Goal: Leave review/rating: Share an evaluation or opinion about a product, service, or content

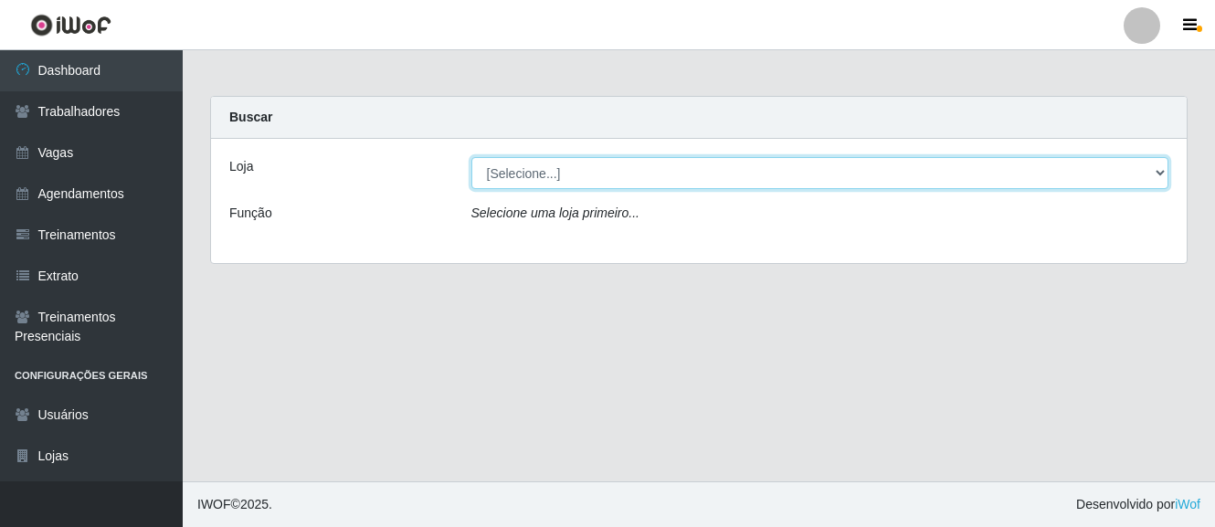
click at [534, 175] on select "[Selecione...] O Cestão - [GEOGRAPHIC_DATA]" at bounding box center [820, 173] width 698 height 32
select select "238"
click at [471, 157] on select "[Selecione...] O Cestão - [GEOGRAPHIC_DATA]" at bounding box center [820, 173] width 698 height 32
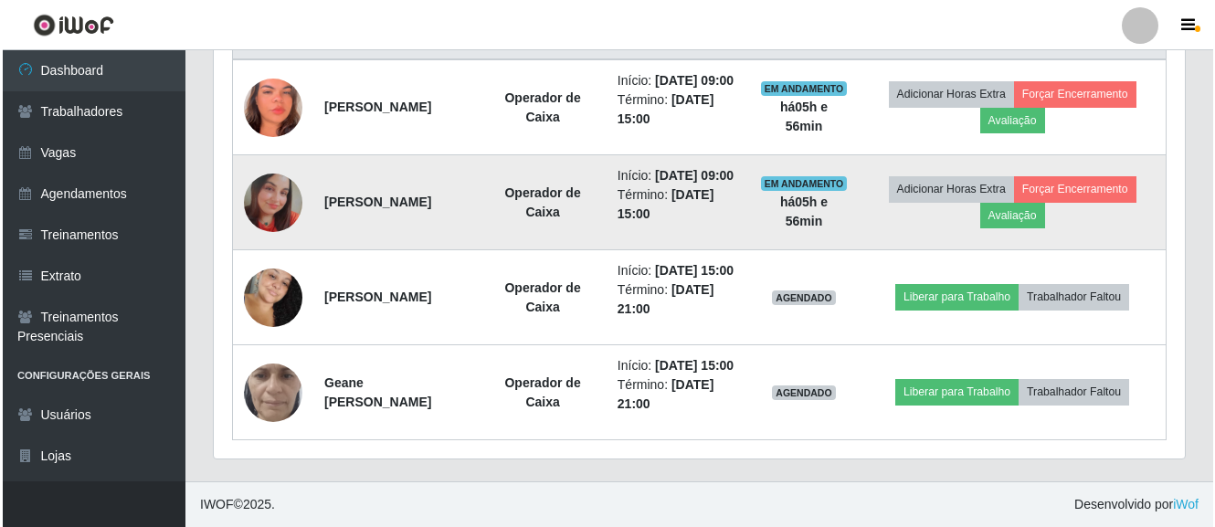
scroll to position [817, 0]
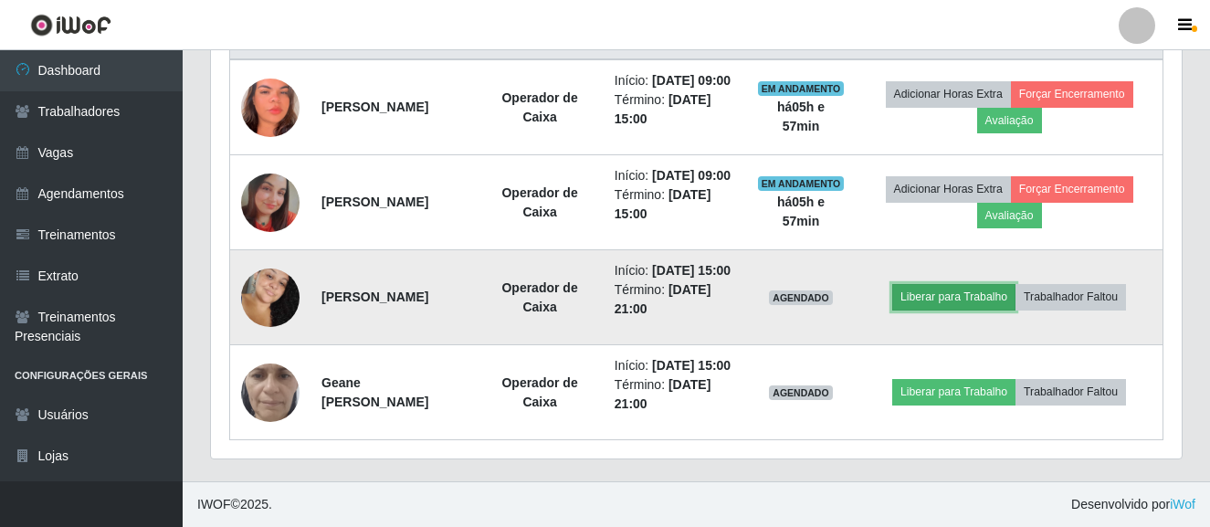
click at [966, 284] on button "Liberar para Trabalho" at bounding box center [953, 297] width 123 height 26
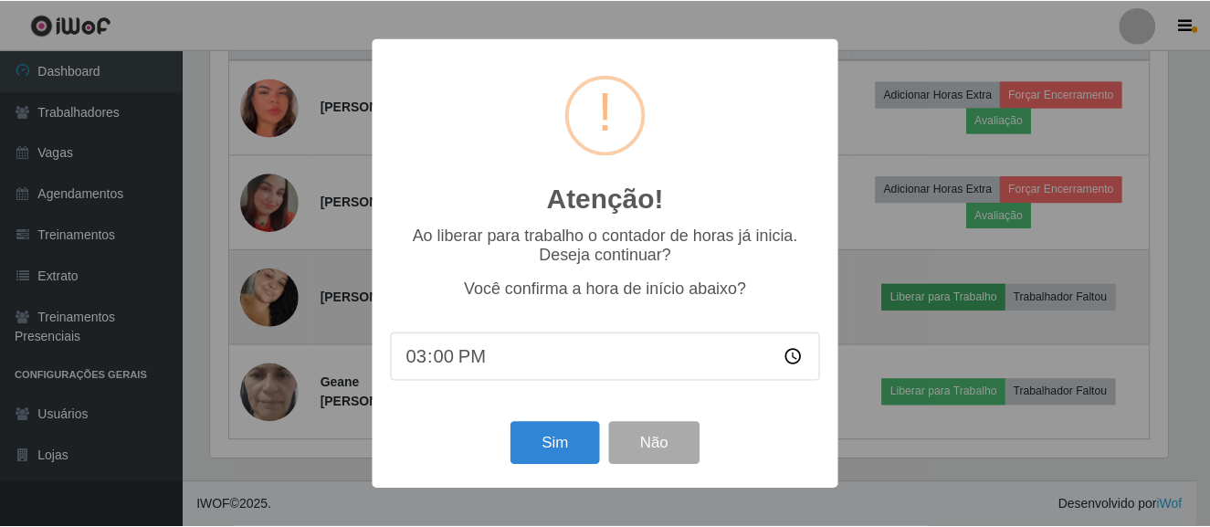
scroll to position [379, 962]
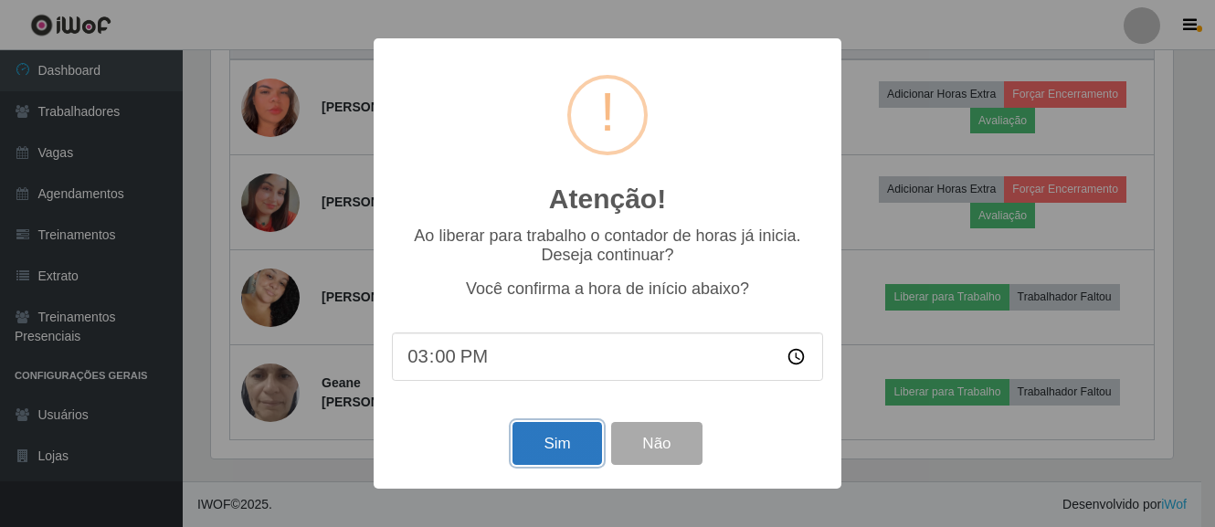
click at [553, 456] on button "Sim" at bounding box center [556, 443] width 89 height 43
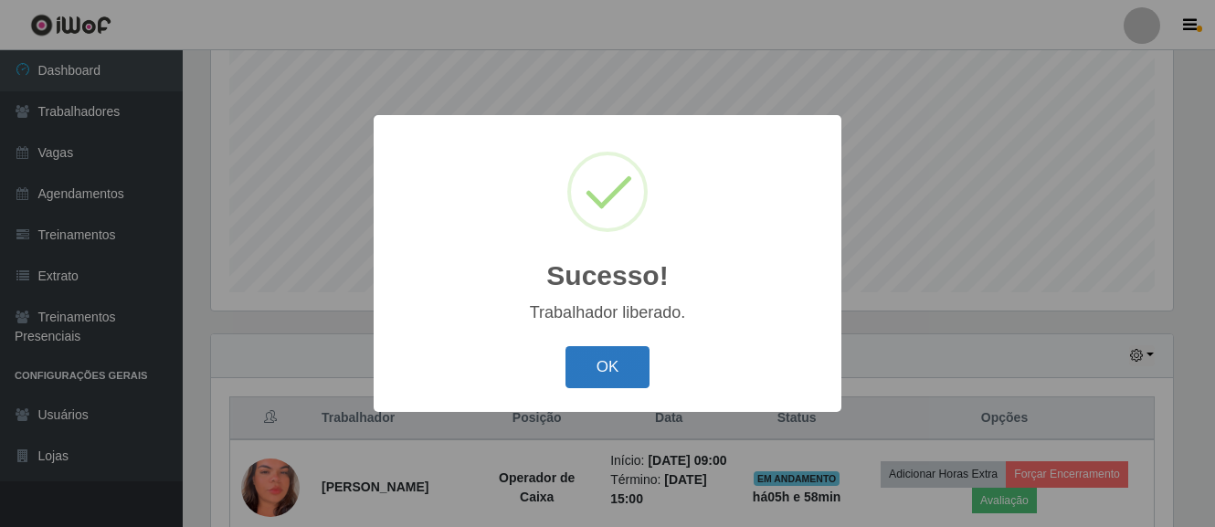
click at [642, 374] on button "OK" at bounding box center [607, 367] width 85 height 43
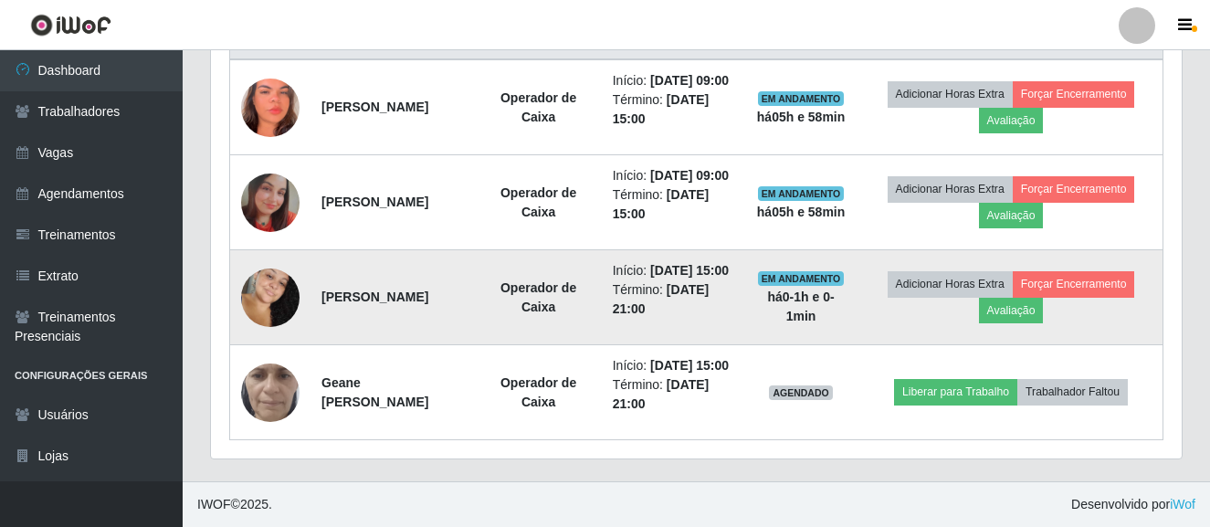
scroll to position [817, 0]
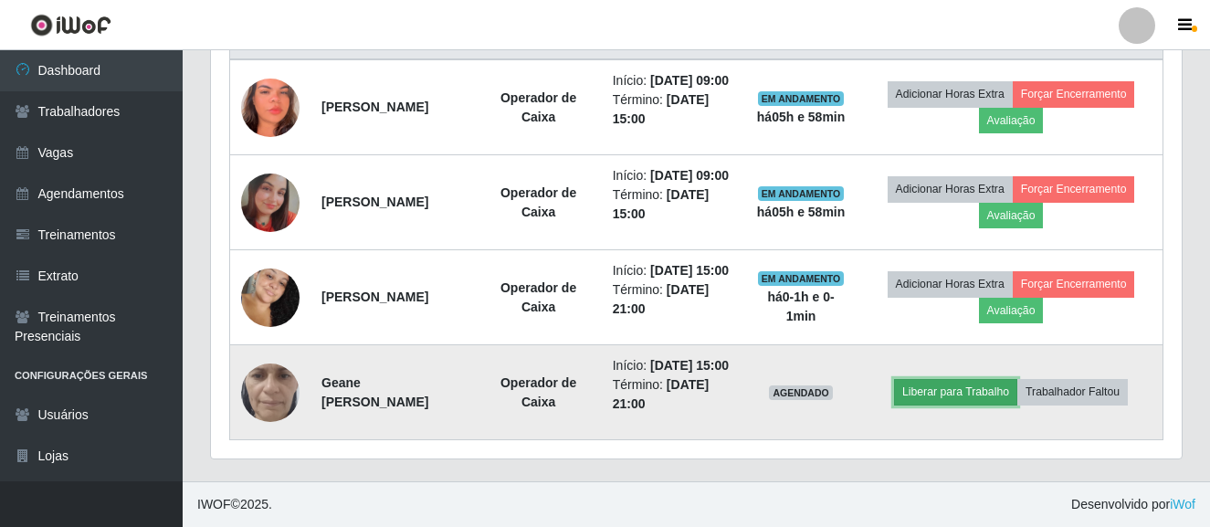
click at [937, 379] on button "Liberar para Trabalho" at bounding box center [955, 392] width 123 height 26
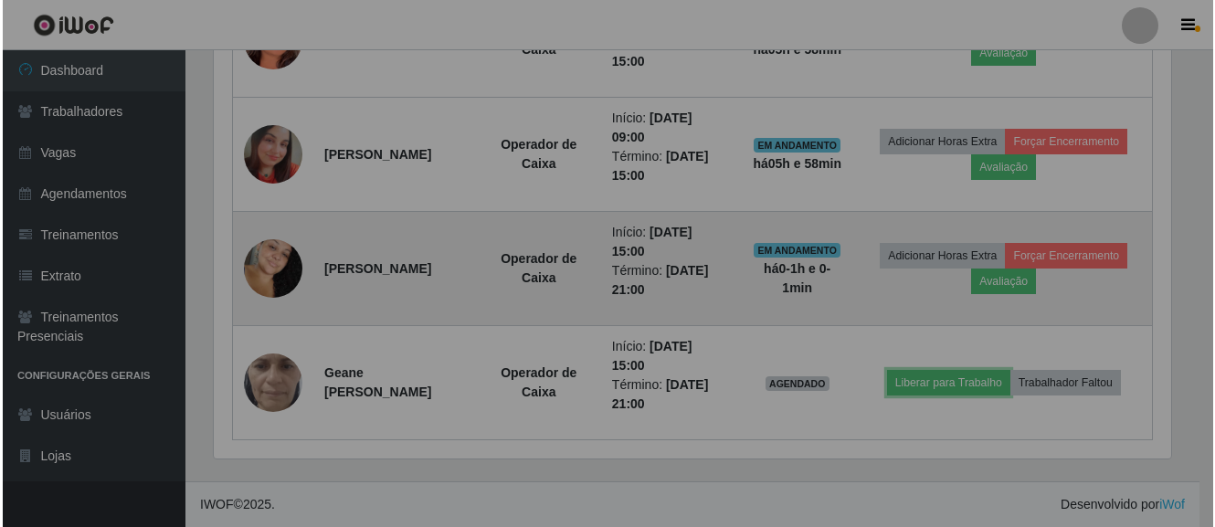
scroll to position [379, 971]
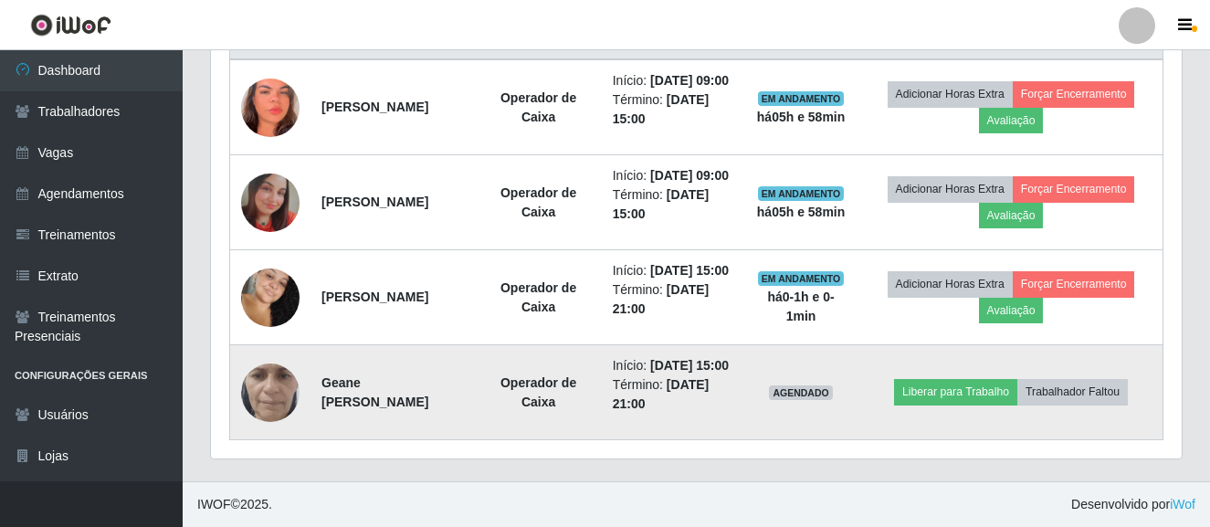
click at [945, 368] on td "Liberar para Trabalho Trabalhador Faltou" at bounding box center [1010, 392] width 303 height 95
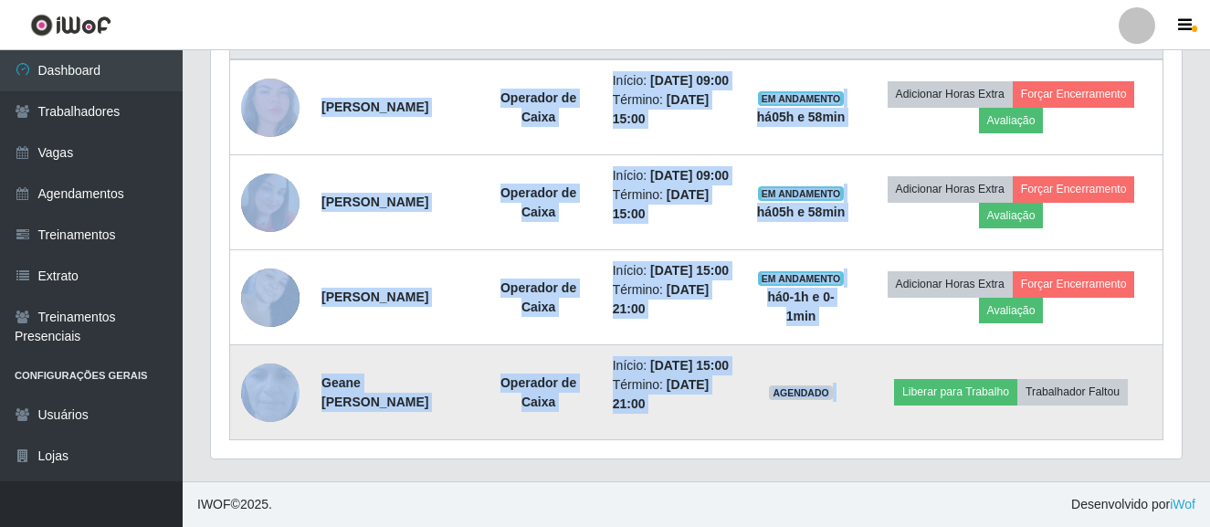
click at [945, 368] on td "Liberar para Trabalho Trabalhador Faltou" at bounding box center [1010, 392] width 303 height 95
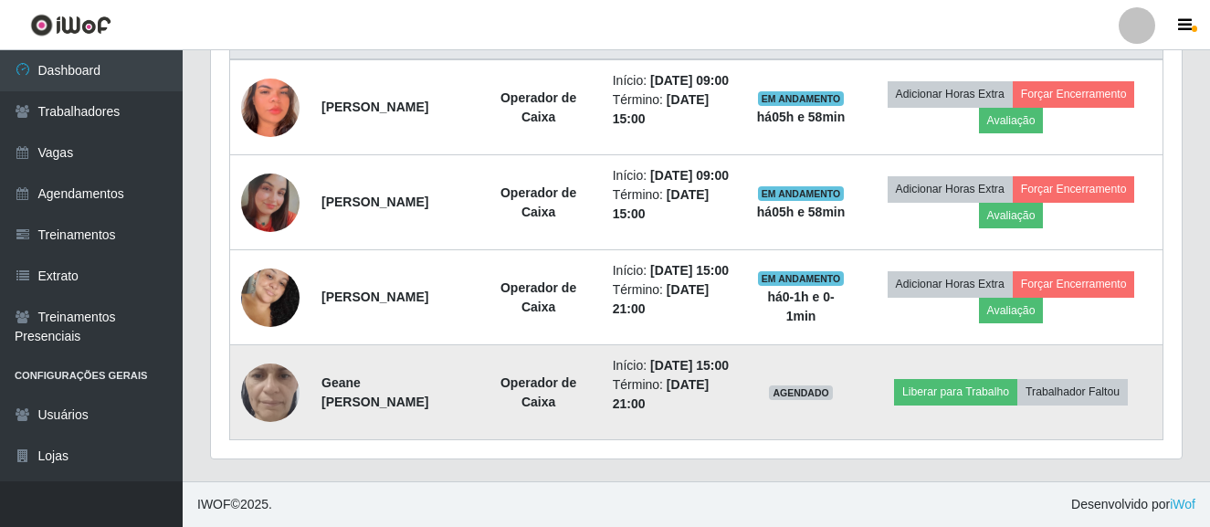
click at [942, 397] on td "Liberar para Trabalho Trabalhador Faltou" at bounding box center [1010, 392] width 303 height 95
click at [938, 391] on button "Liberar para Trabalho" at bounding box center [955, 392] width 123 height 26
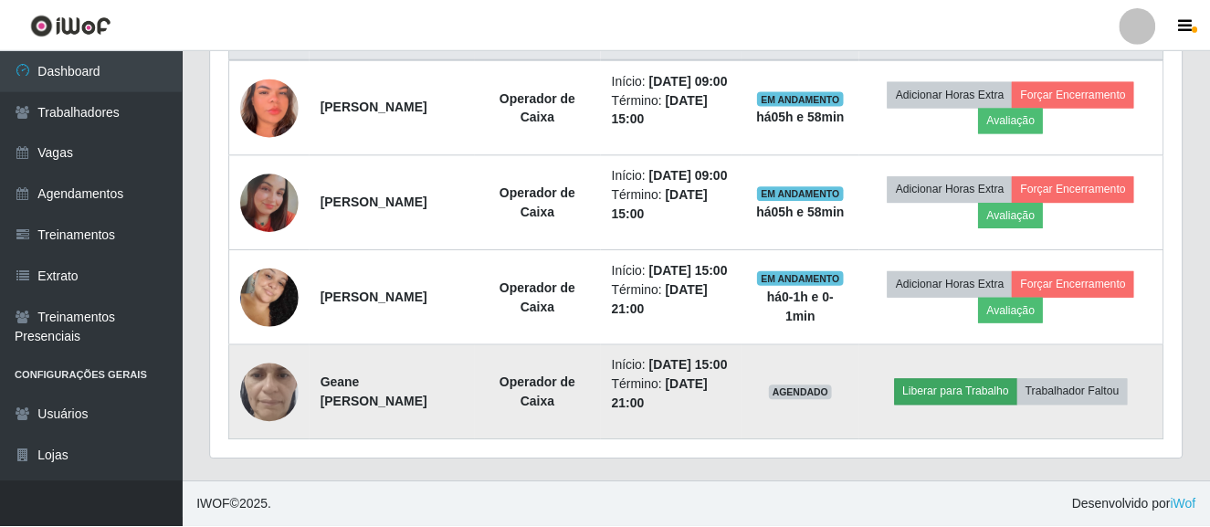
scroll to position [379, 962]
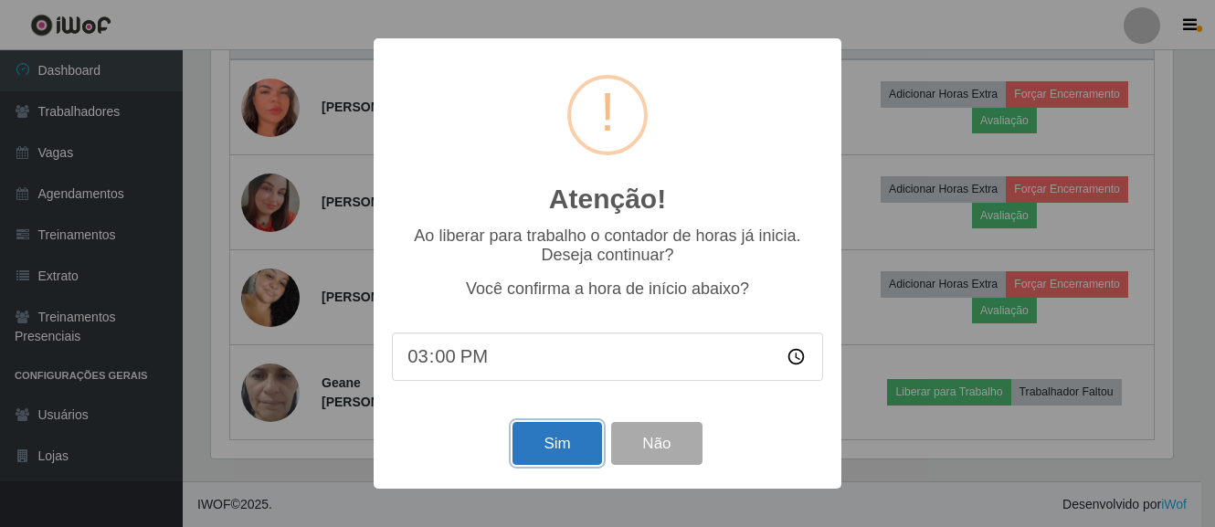
click at [538, 426] on button "Sim" at bounding box center [556, 443] width 89 height 43
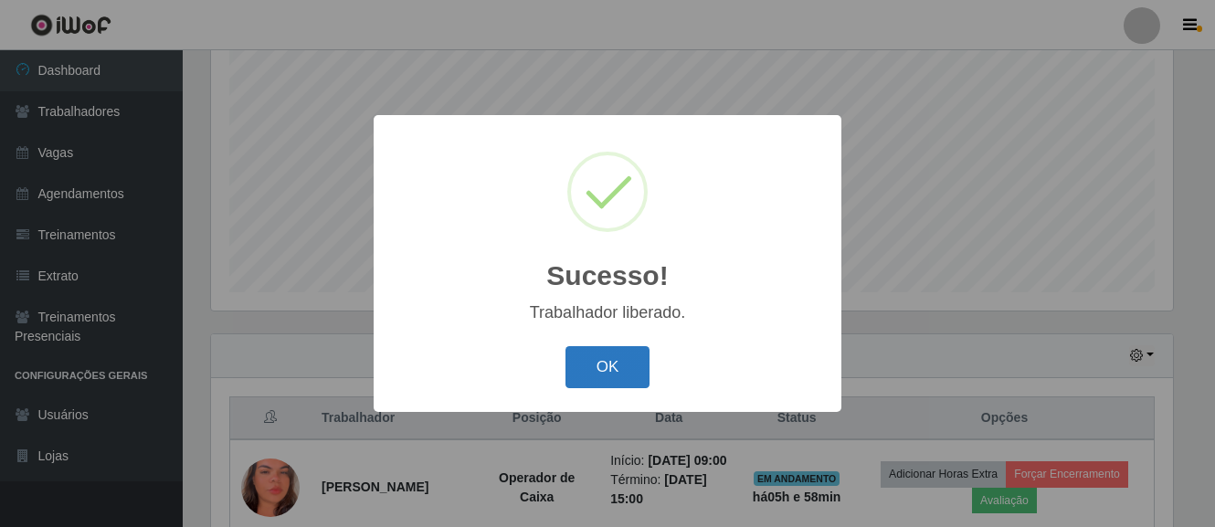
click at [622, 366] on button "OK" at bounding box center [607, 367] width 85 height 43
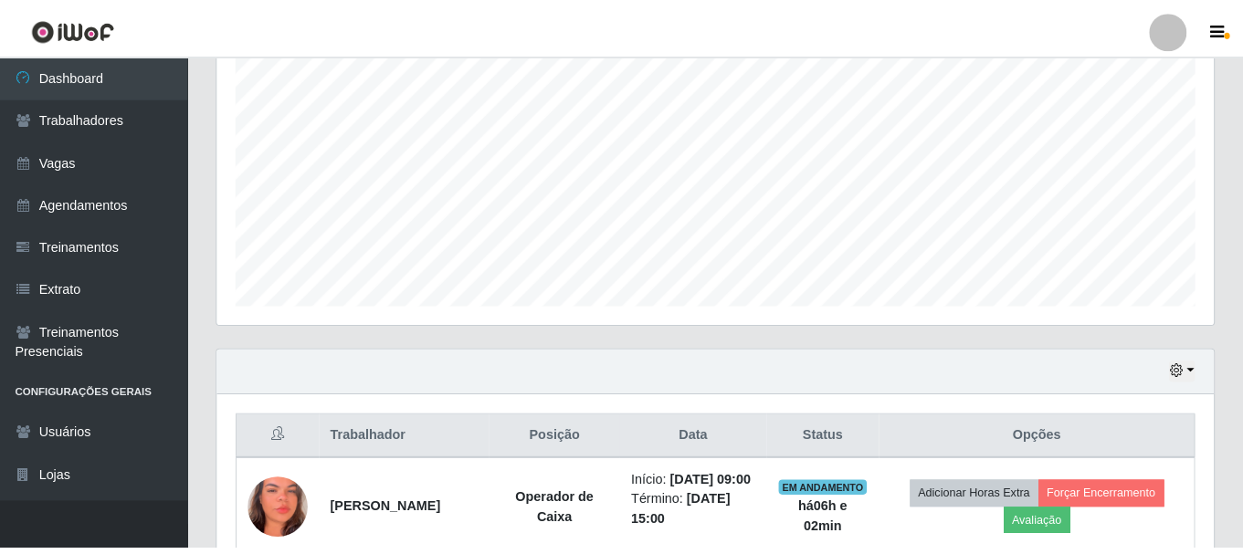
scroll to position [379, 1004]
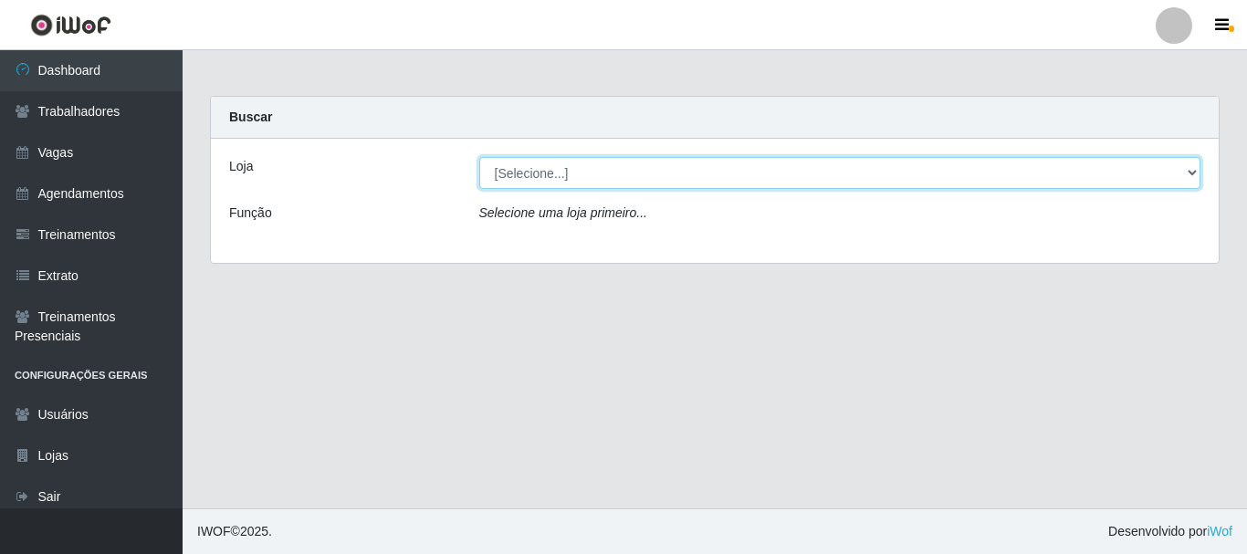
click at [657, 174] on select "[Selecione...] O Cestão - [GEOGRAPHIC_DATA]" at bounding box center [840, 173] width 722 height 32
select select "238"
click at [479, 157] on select "[Selecione...] O Cestão - [GEOGRAPHIC_DATA]" at bounding box center [840, 173] width 722 height 32
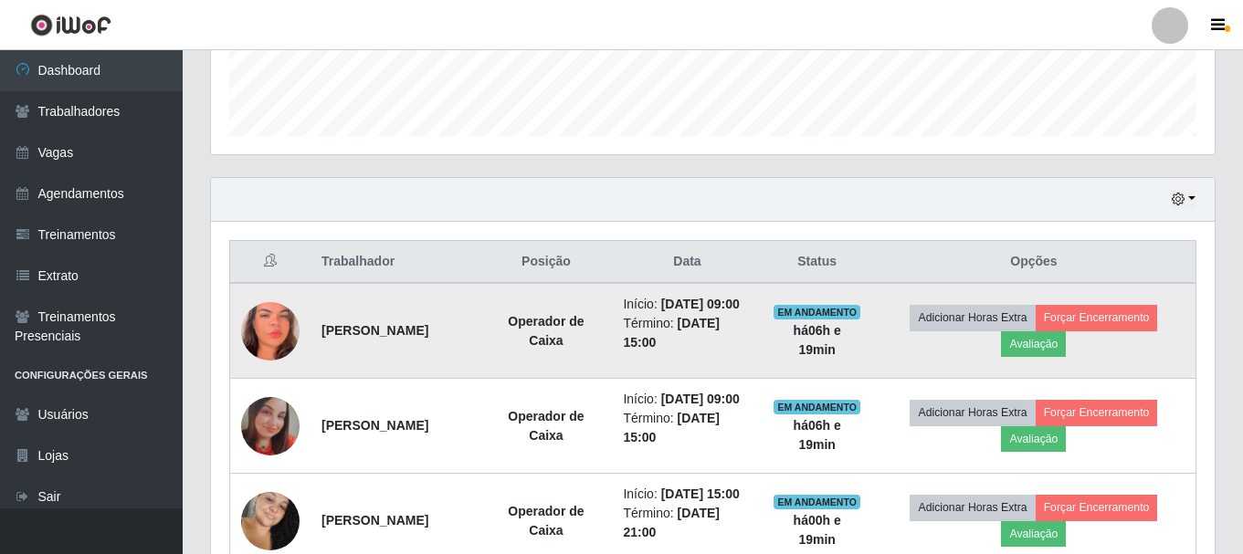
scroll to position [548, 0]
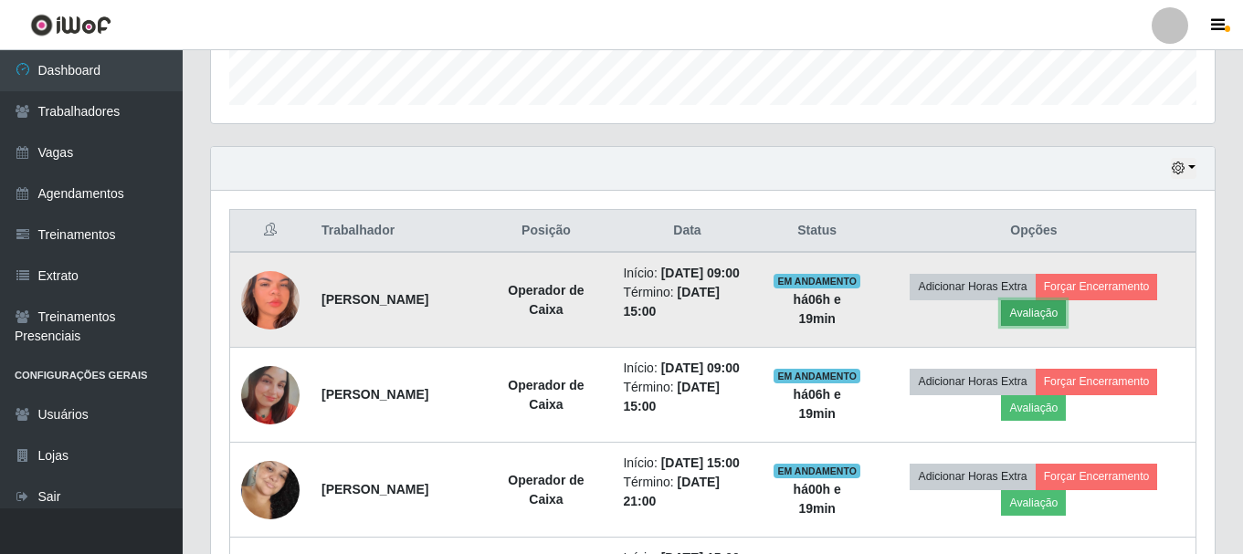
click at [1044, 320] on button "Avaliação" at bounding box center [1033, 313] width 65 height 26
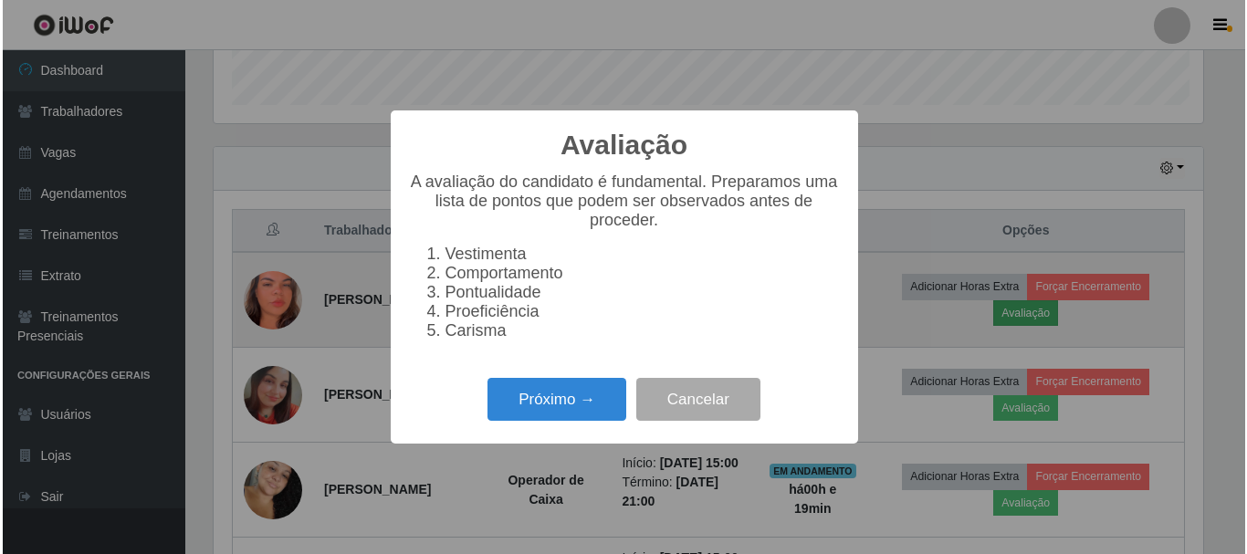
scroll to position [379, 995]
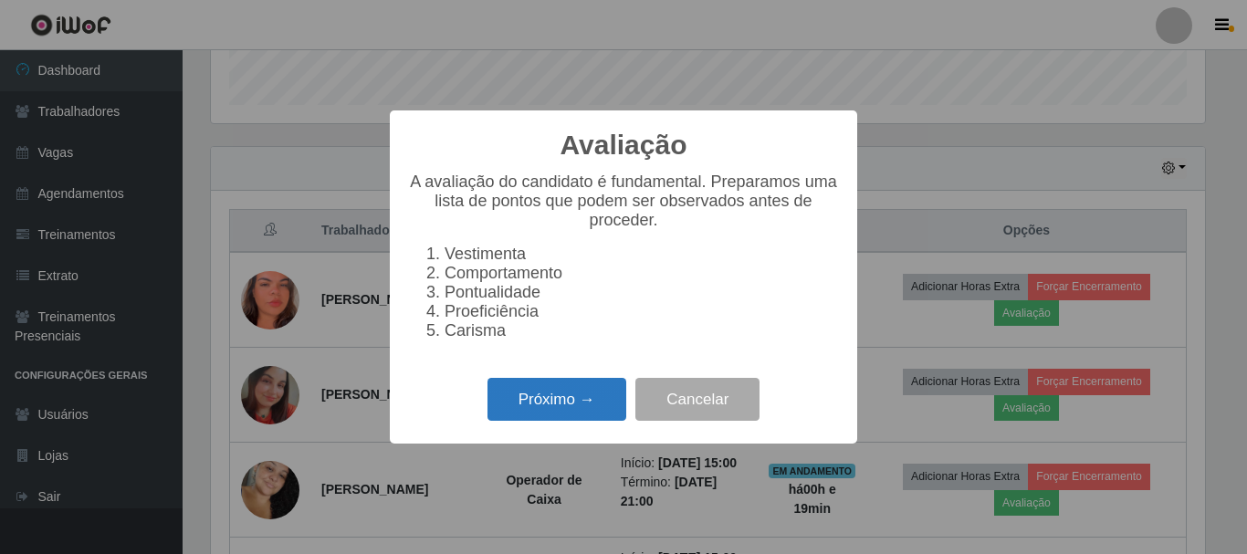
click at [541, 412] on button "Próximo →" at bounding box center [557, 399] width 139 height 43
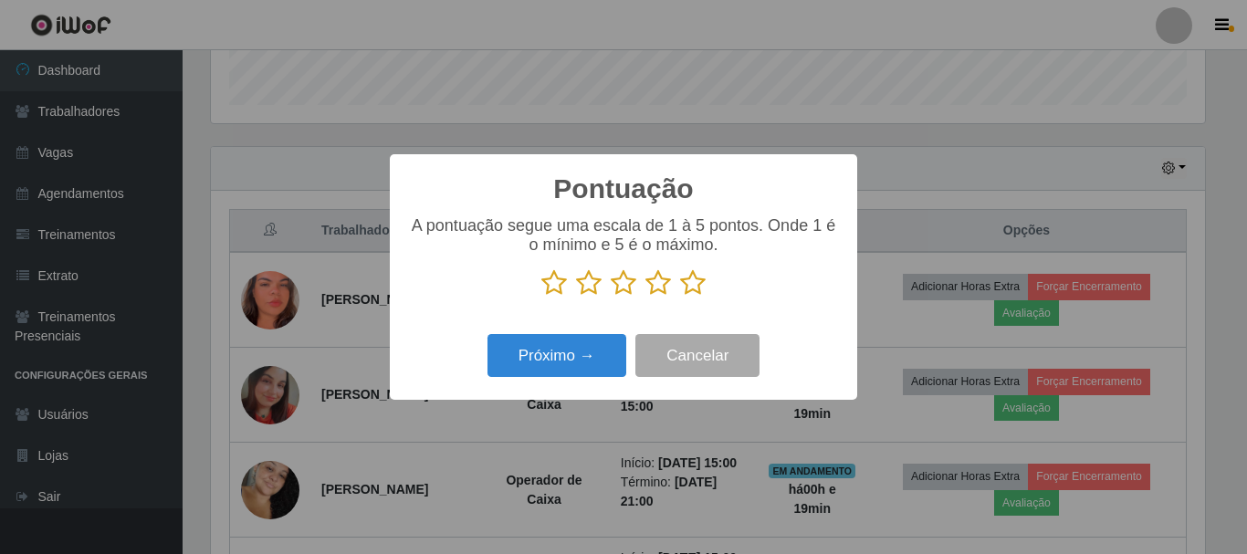
click at [660, 285] on icon at bounding box center [659, 282] width 26 height 27
click at [646, 297] on input "radio" at bounding box center [646, 297] width 0 height 0
click at [660, 285] on icon at bounding box center [659, 282] width 26 height 27
click at [646, 297] on input "radio" at bounding box center [646, 297] width 0 height 0
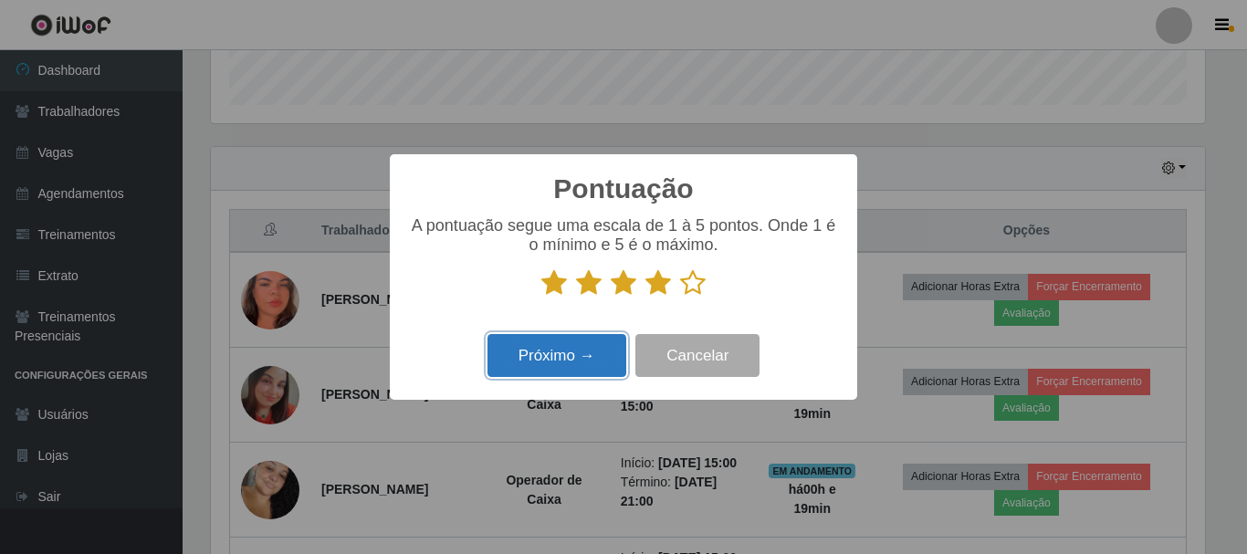
click at [558, 355] on button "Próximo →" at bounding box center [557, 355] width 139 height 43
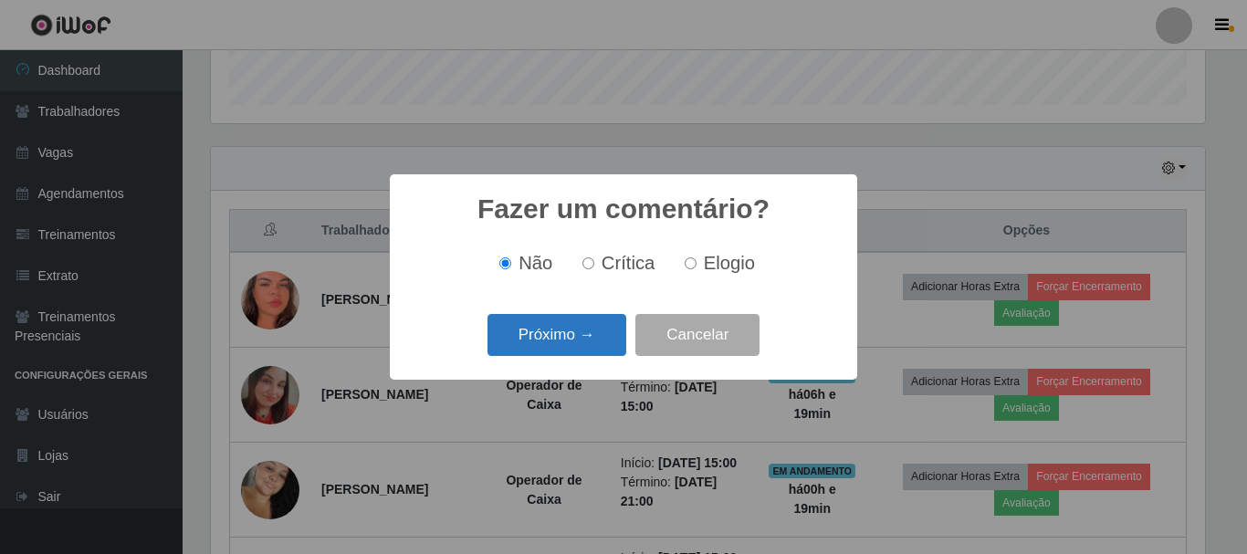
click at [578, 336] on button "Próximo →" at bounding box center [557, 335] width 139 height 43
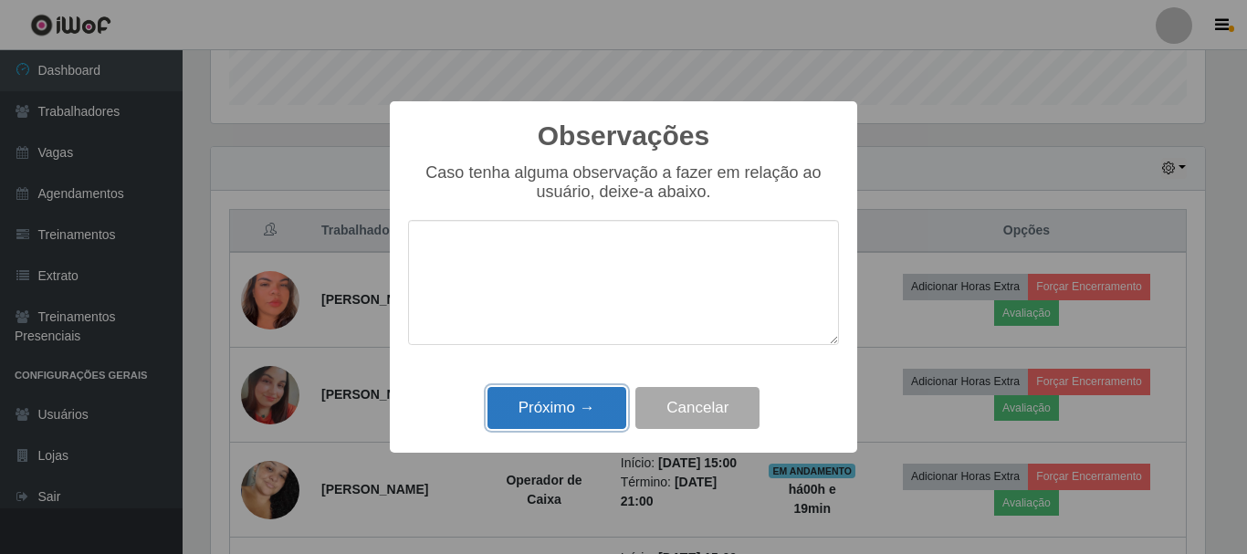
click at [553, 406] on button "Próximo →" at bounding box center [557, 408] width 139 height 43
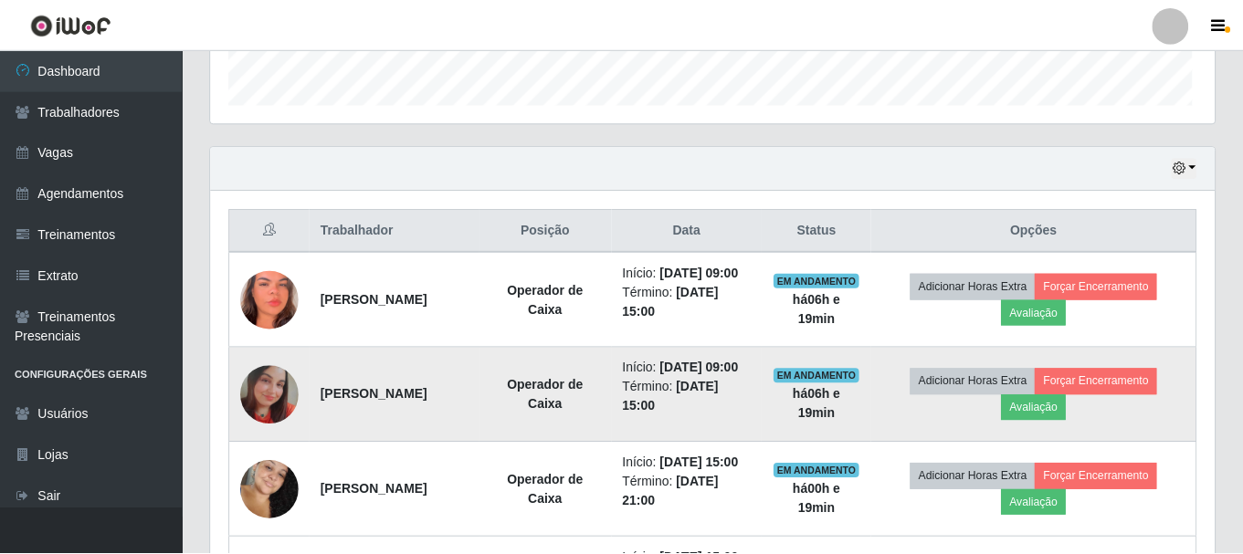
scroll to position [379, 1004]
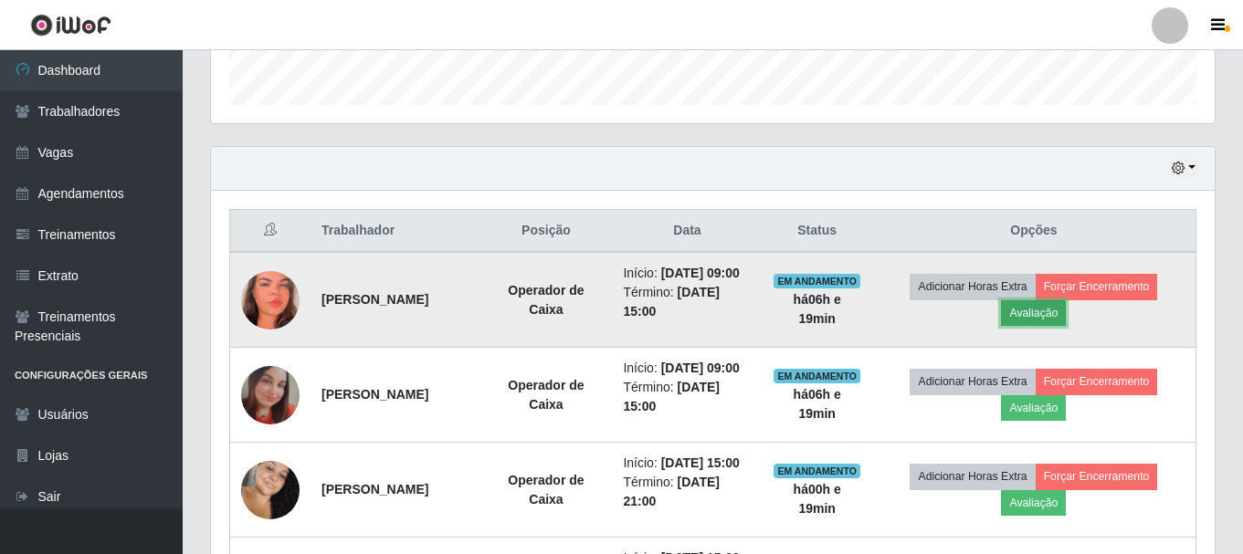
click at [1034, 318] on button "Avaliação" at bounding box center [1033, 313] width 65 height 26
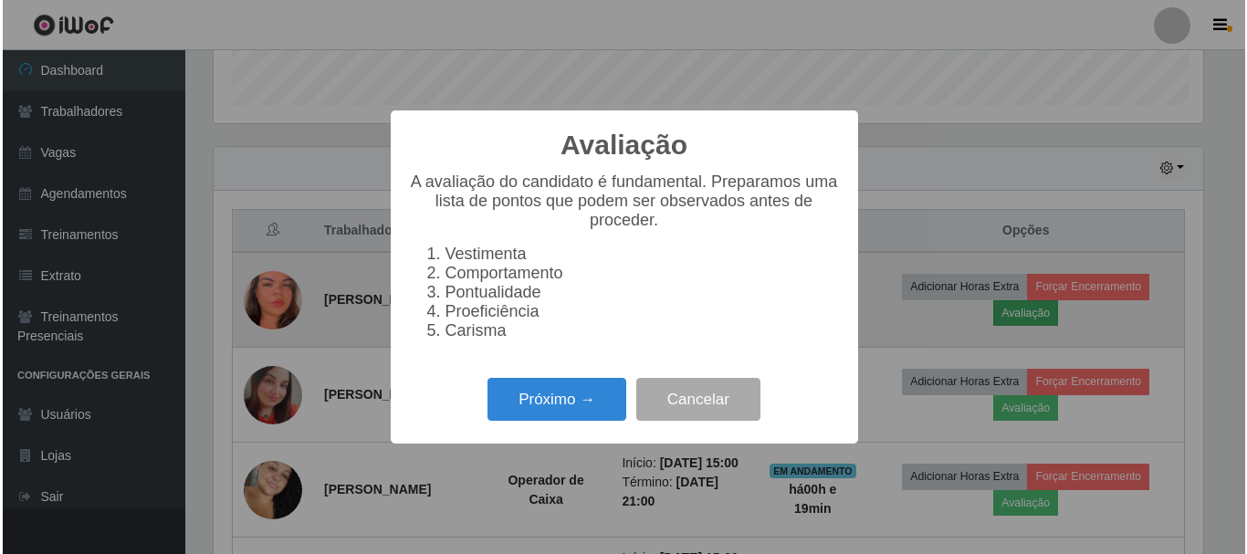
scroll to position [379, 995]
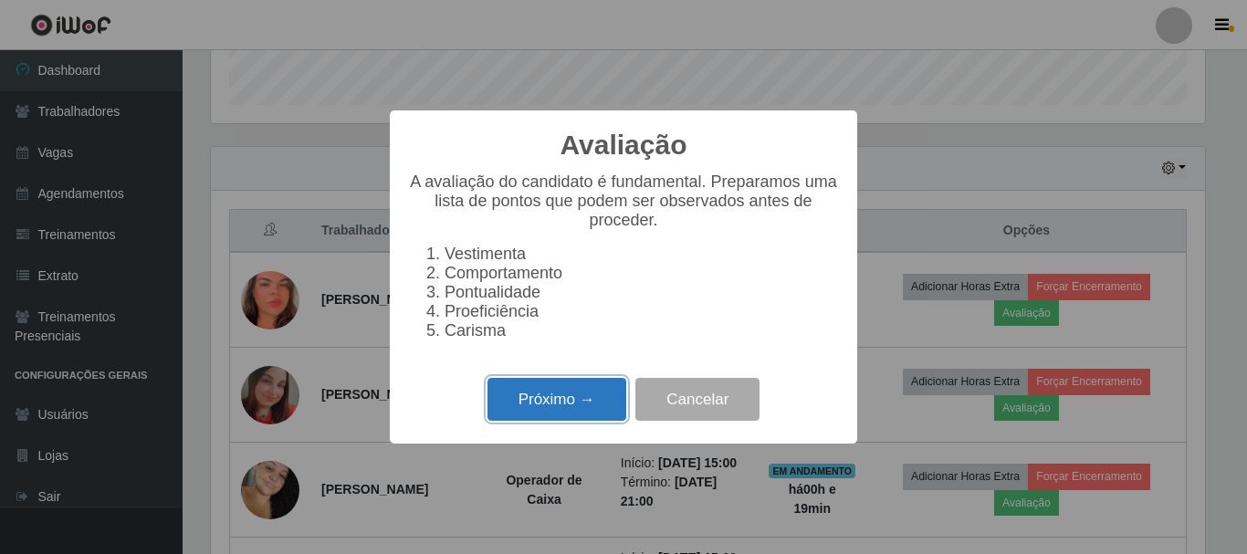
click at [584, 409] on button "Próximo →" at bounding box center [557, 399] width 139 height 43
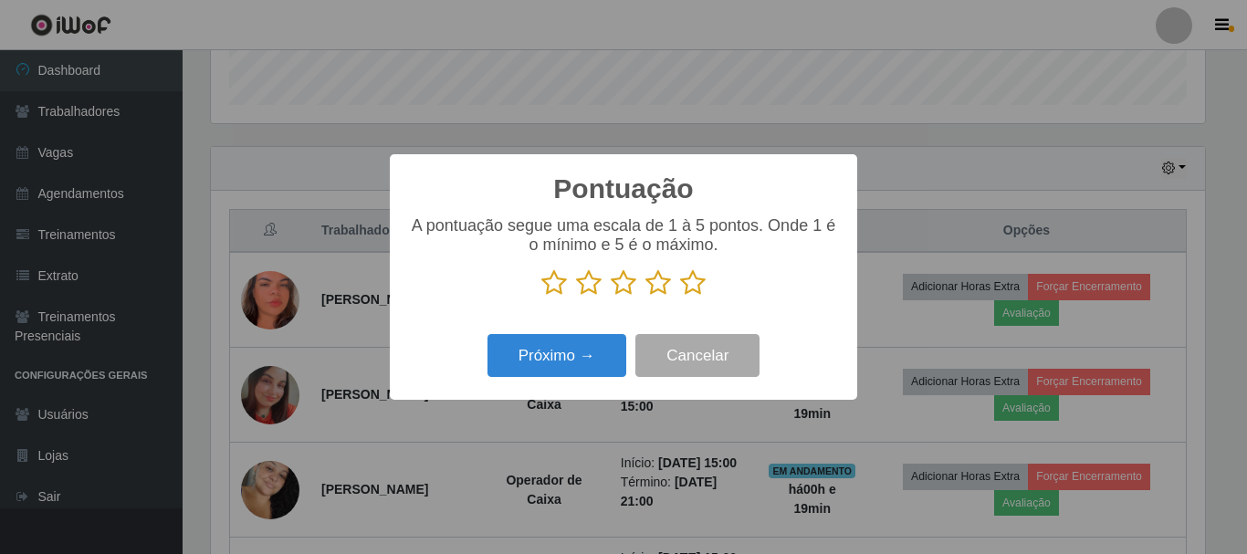
scroll to position [912865, 912249]
click at [658, 282] on icon at bounding box center [659, 282] width 26 height 27
click at [646, 297] on input "radio" at bounding box center [646, 297] width 0 height 0
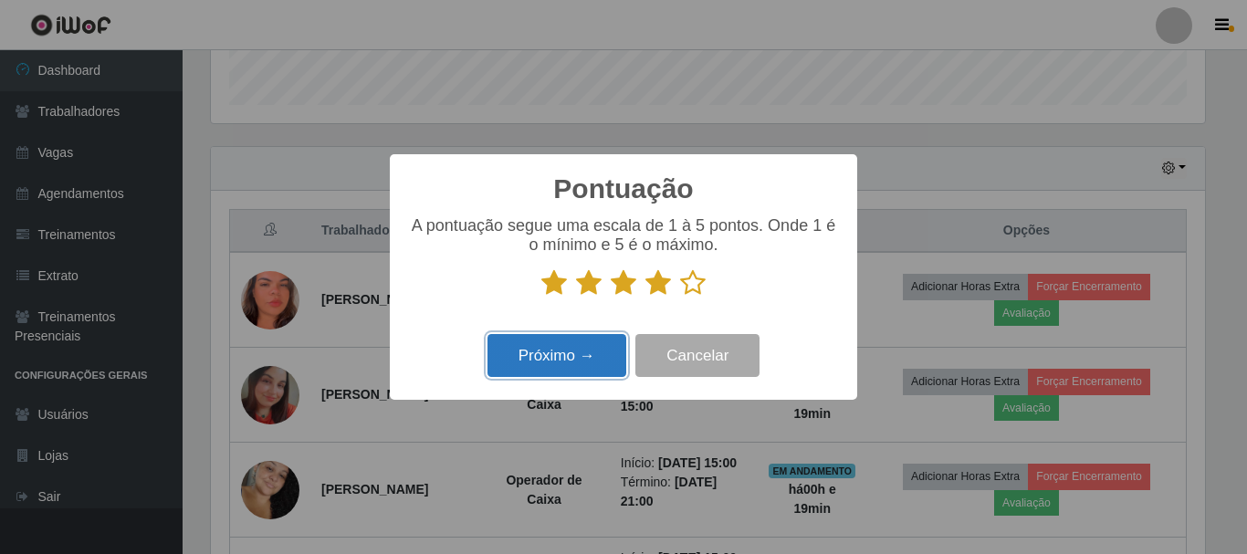
click at [574, 363] on button "Próximo →" at bounding box center [557, 355] width 139 height 43
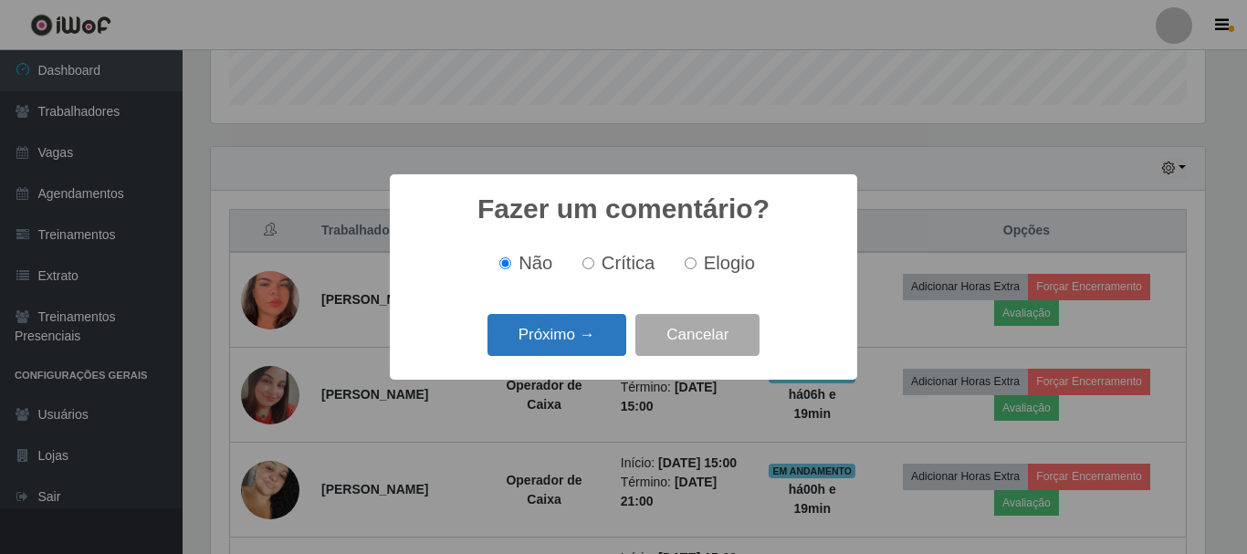
click at [587, 333] on button "Próximo →" at bounding box center [557, 335] width 139 height 43
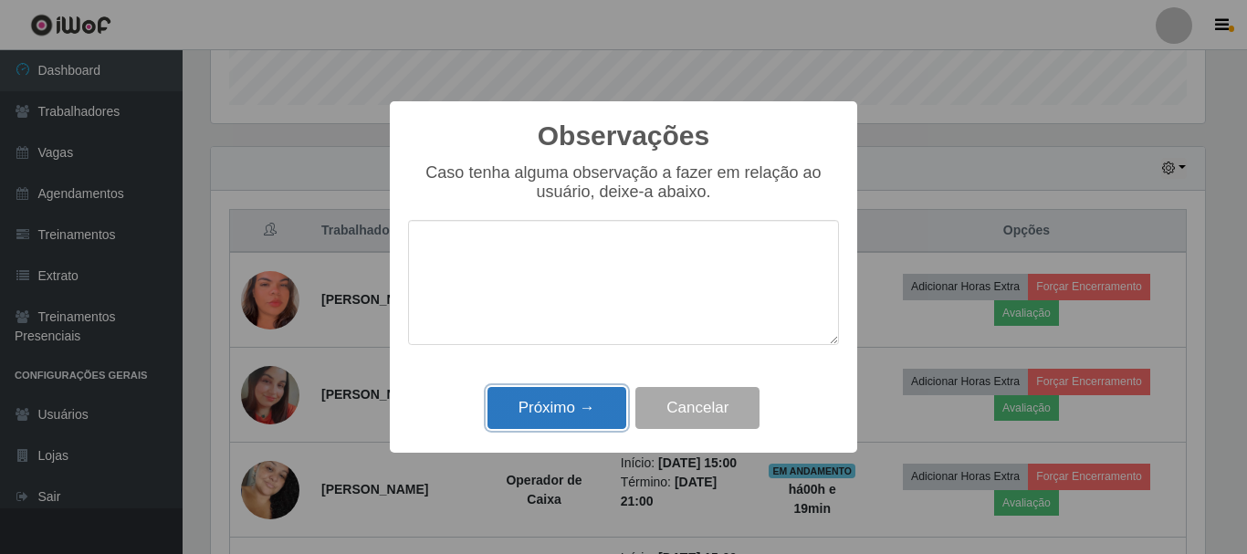
click at [555, 400] on button "Próximo →" at bounding box center [557, 408] width 139 height 43
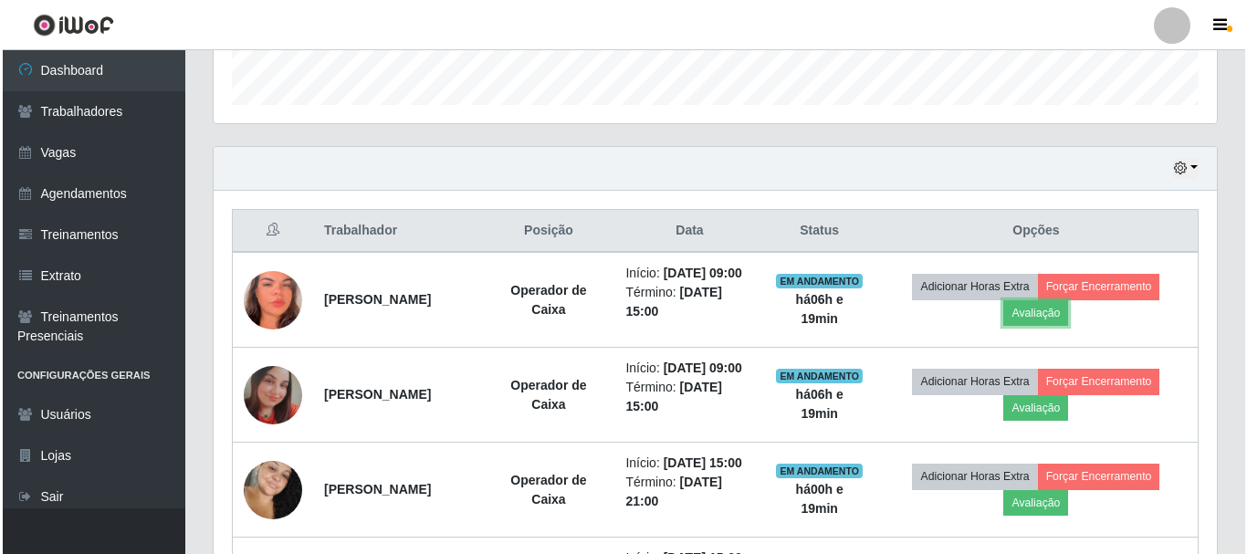
scroll to position [379, 1004]
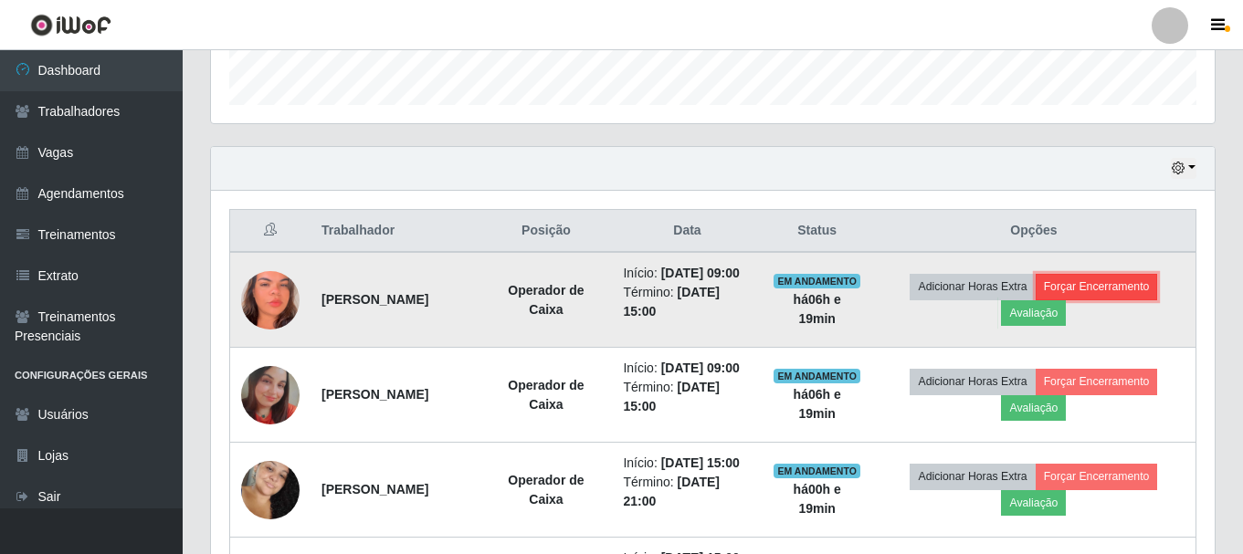
click at [1116, 297] on button "Forçar Encerramento" at bounding box center [1097, 287] width 122 height 26
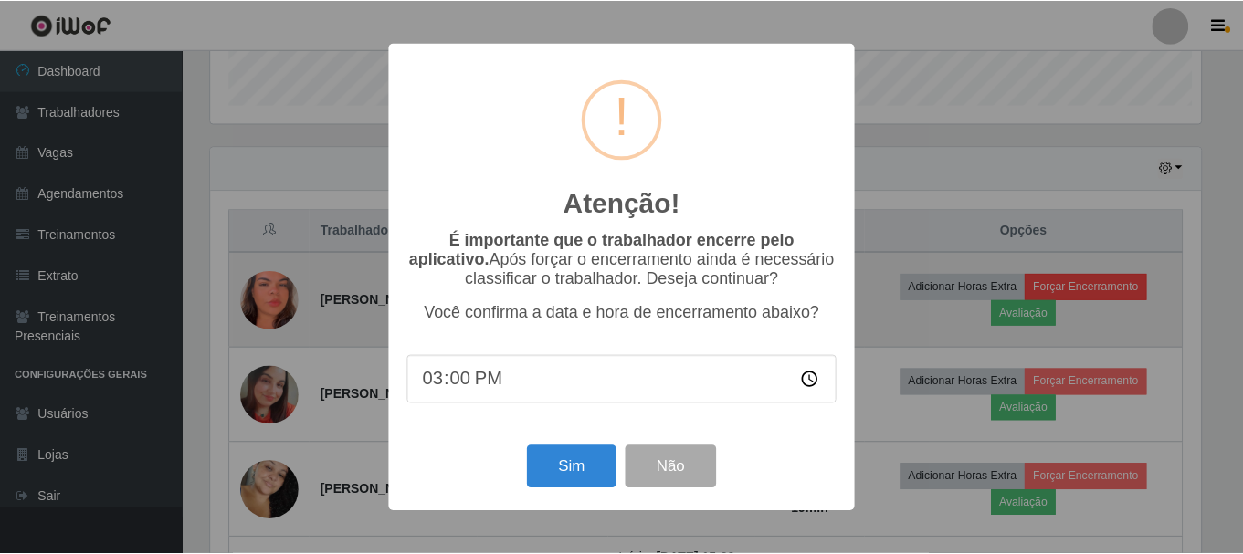
scroll to position [379, 995]
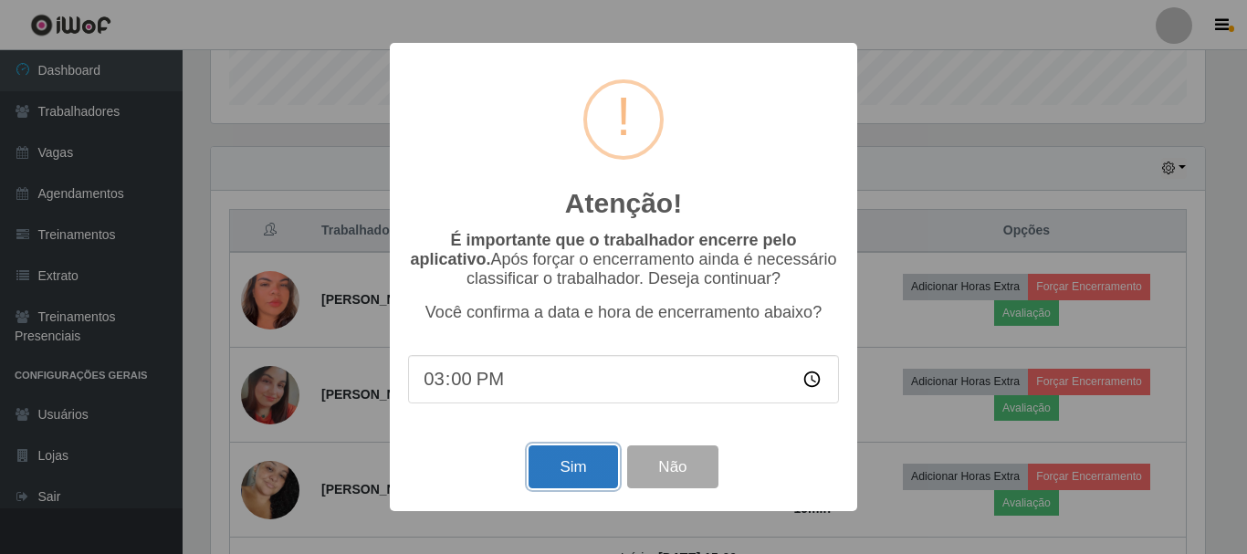
click at [574, 467] on button "Sim" at bounding box center [573, 467] width 89 height 43
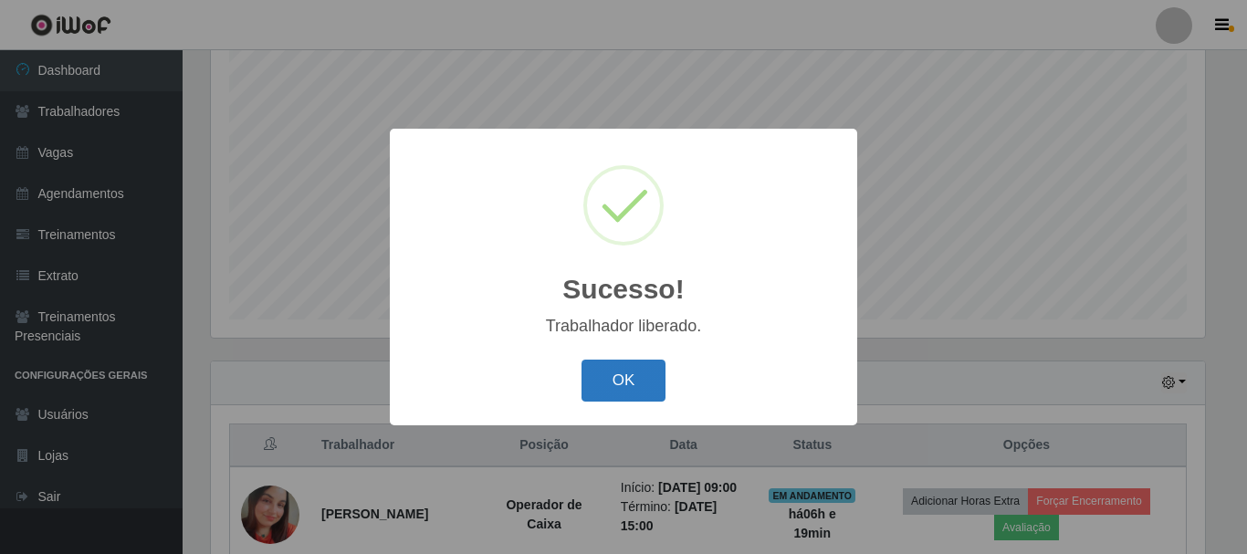
click at [610, 376] on button "OK" at bounding box center [624, 381] width 85 height 43
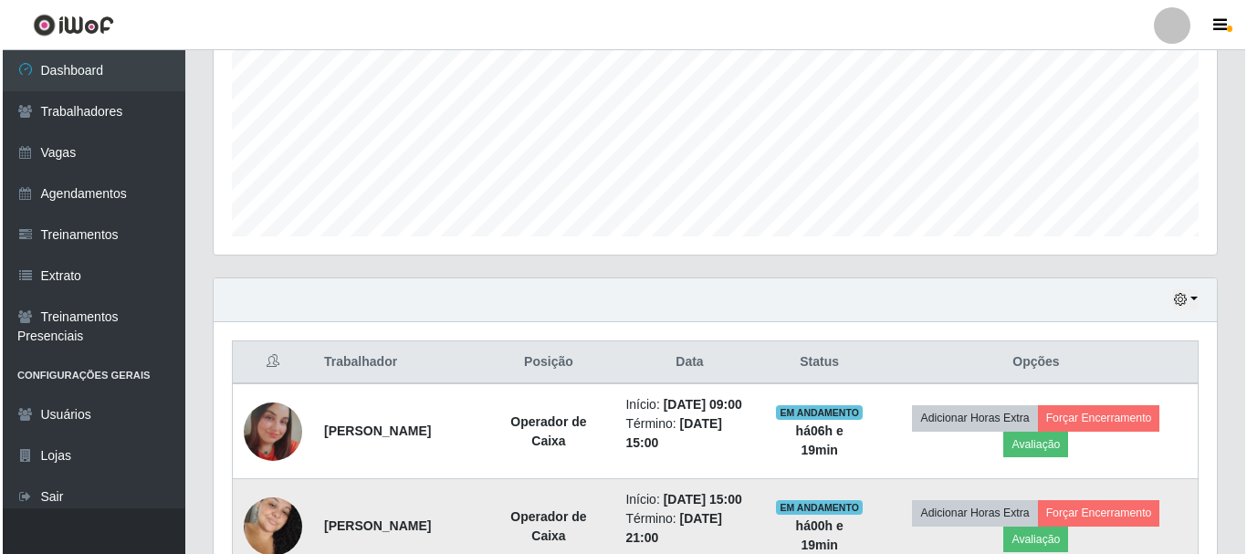
scroll to position [516, 0]
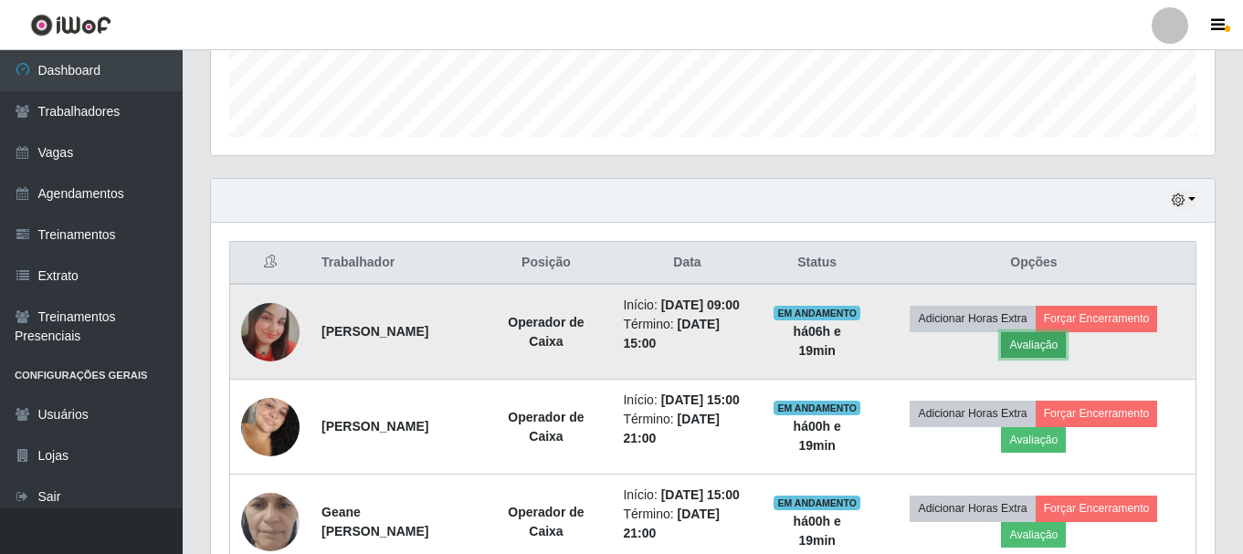
click at [1027, 344] on button "Avaliação" at bounding box center [1033, 345] width 65 height 26
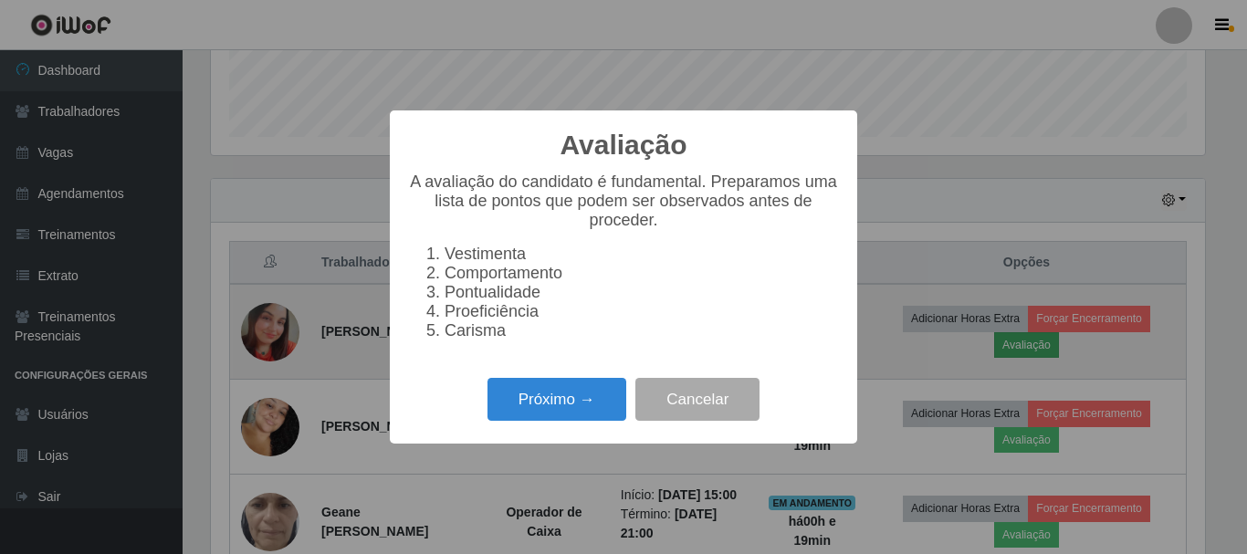
scroll to position [379, 995]
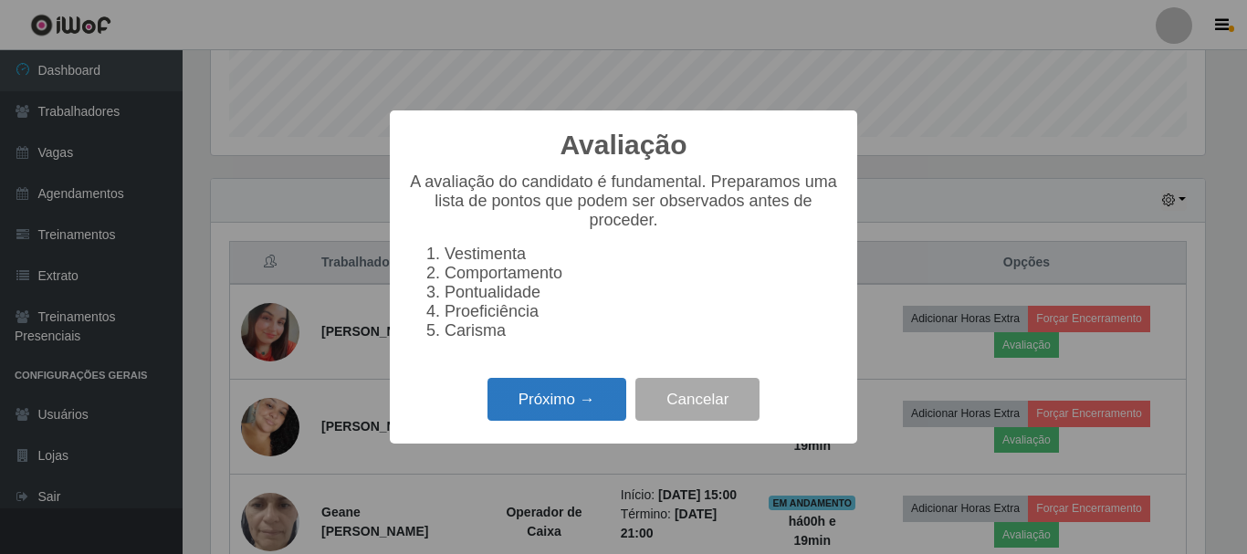
click at [592, 414] on button "Próximo →" at bounding box center [557, 399] width 139 height 43
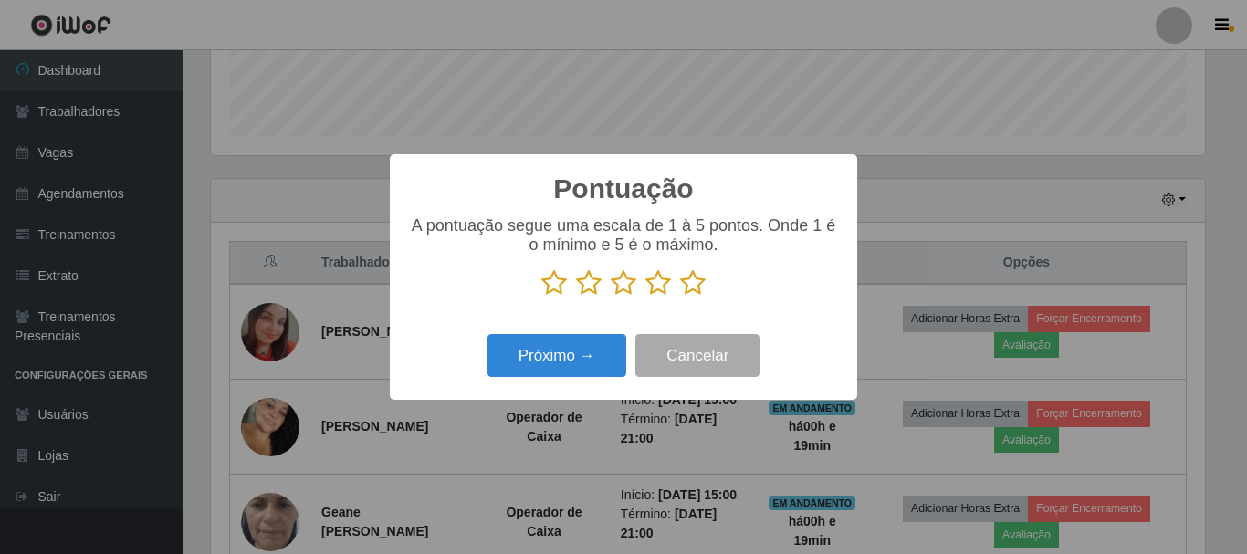
scroll to position [912865, 912249]
click at [688, 286] on icon at bounding box center [693, 282] width 26 height 27
click at [680, 297] on input "radio" at bounding box center [680, 297] width 0 height 0
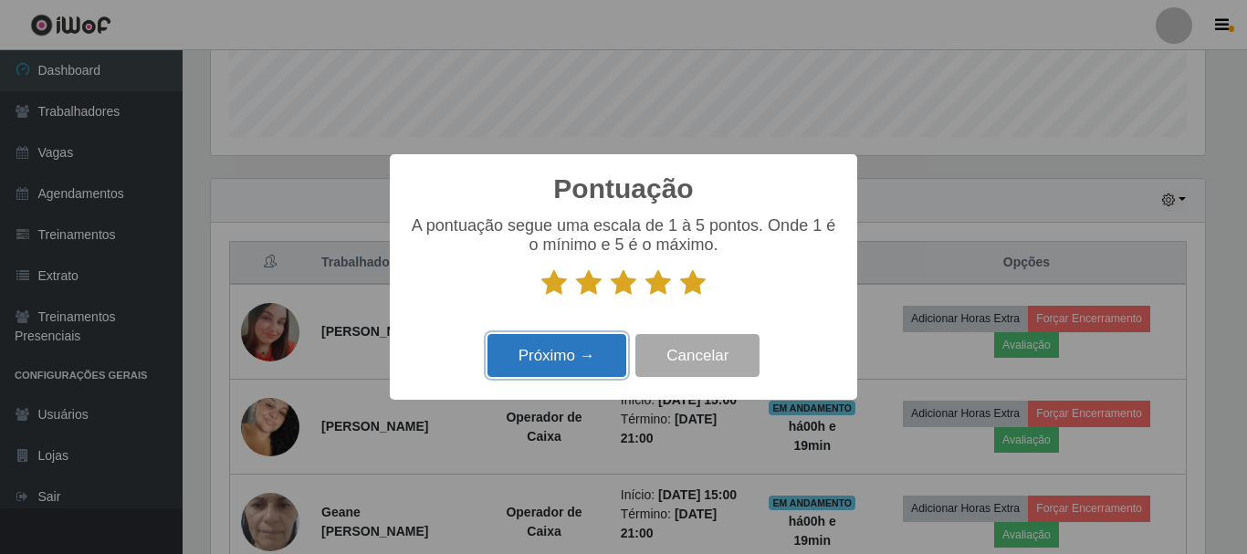
click at [582, 361] on button "Próximo →" at bounding box center [557, 355] width 139 height 43
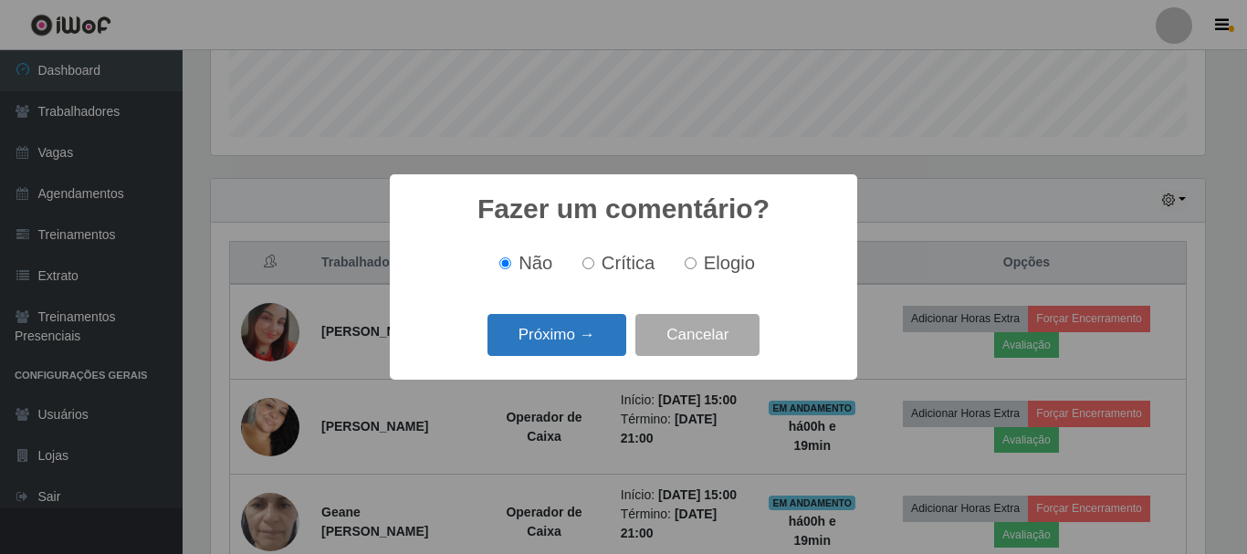
click at [607, 340] on button "Próximo →" at bounding box center [557, 335] width 139 height 43
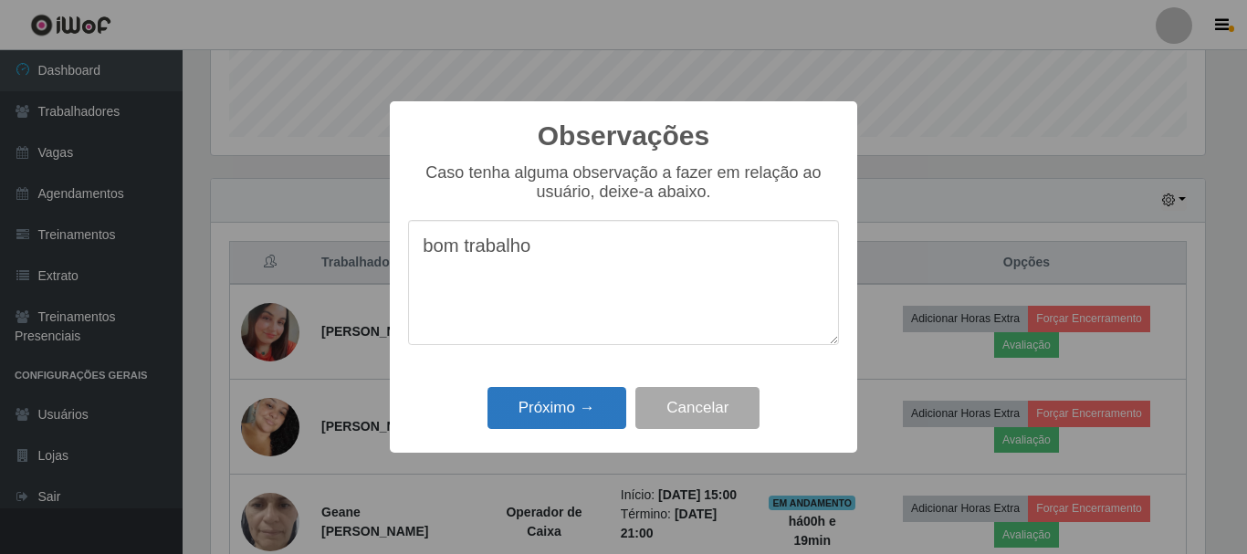
type textarea "bom trabalho"
click at [580, 399] on button "Próximo →" at bounding box center [557, 408] width 139 height 43
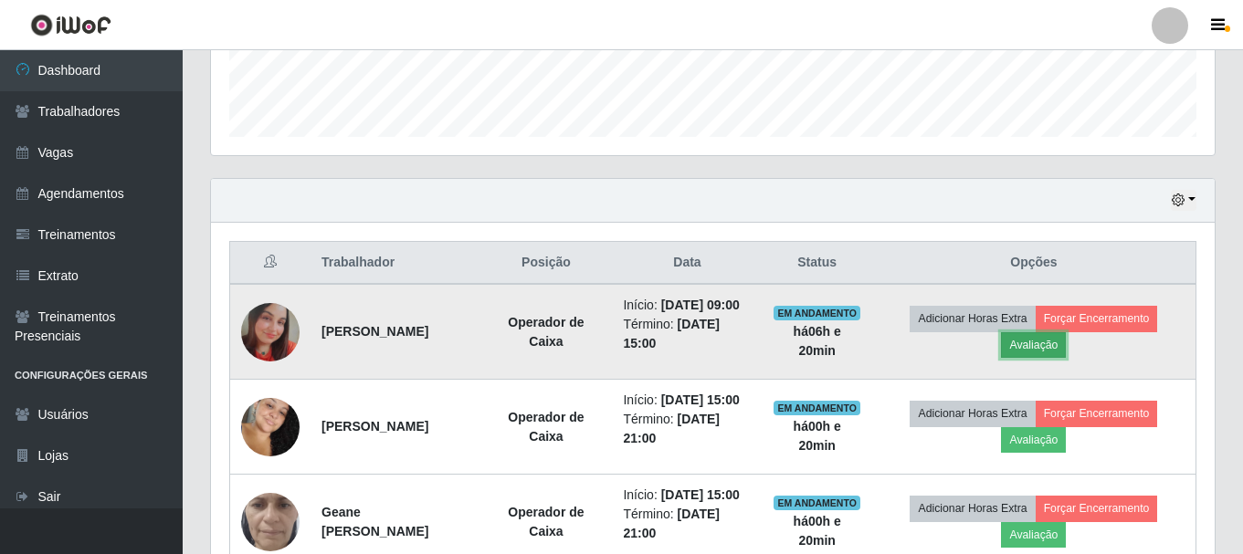
click at [1066, 349] on button "Avaliação" at bounding box center [1033, 345] width 65 height 26
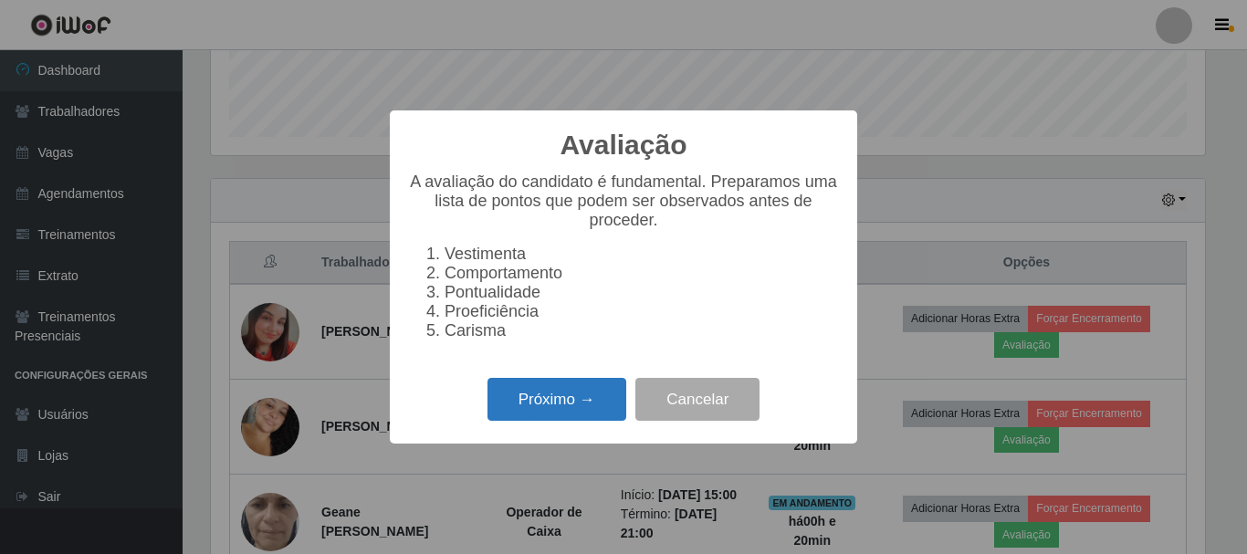
click at [569, 405] on button "Próximo →" at bounding box center [557, 399] width 139 height 43
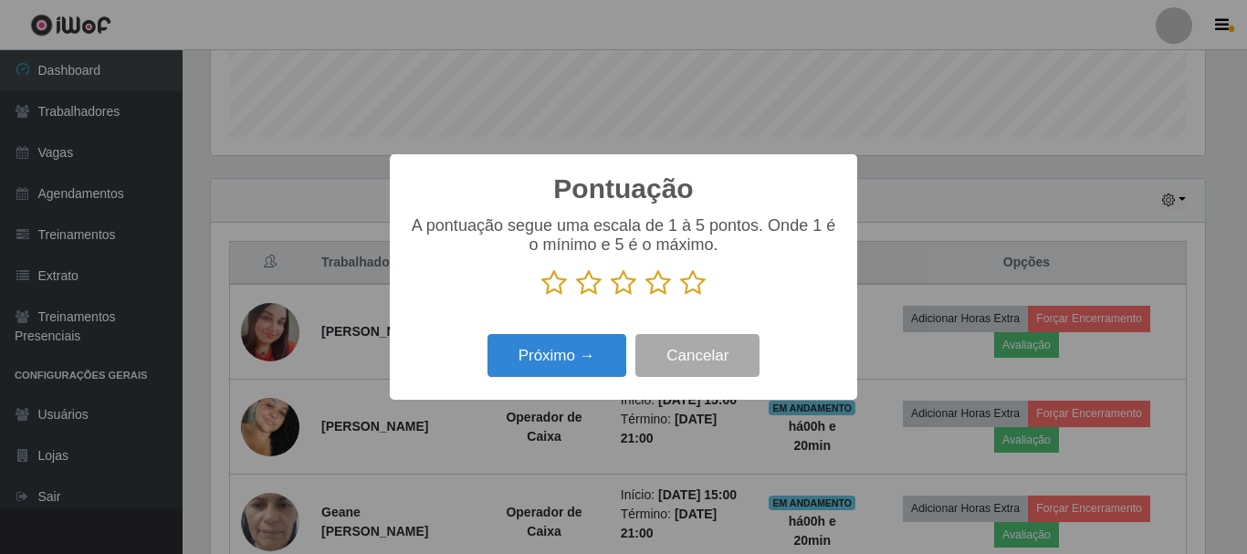
click at [696, 279] on icon at bounding box center [693, 282] width 26 height 27
click at [680, 297] on input "radio" at bounding box center [680, 297] width 0 height 0
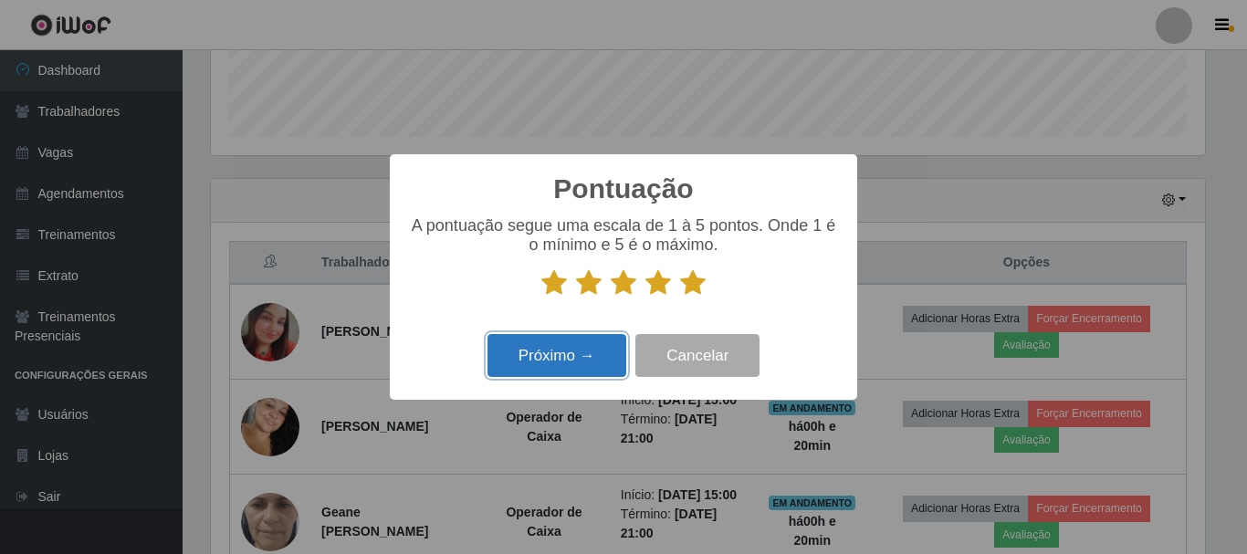
click at [608, 354] on button "Próximo →" at bounding box center [557, 355] width 139 height 43
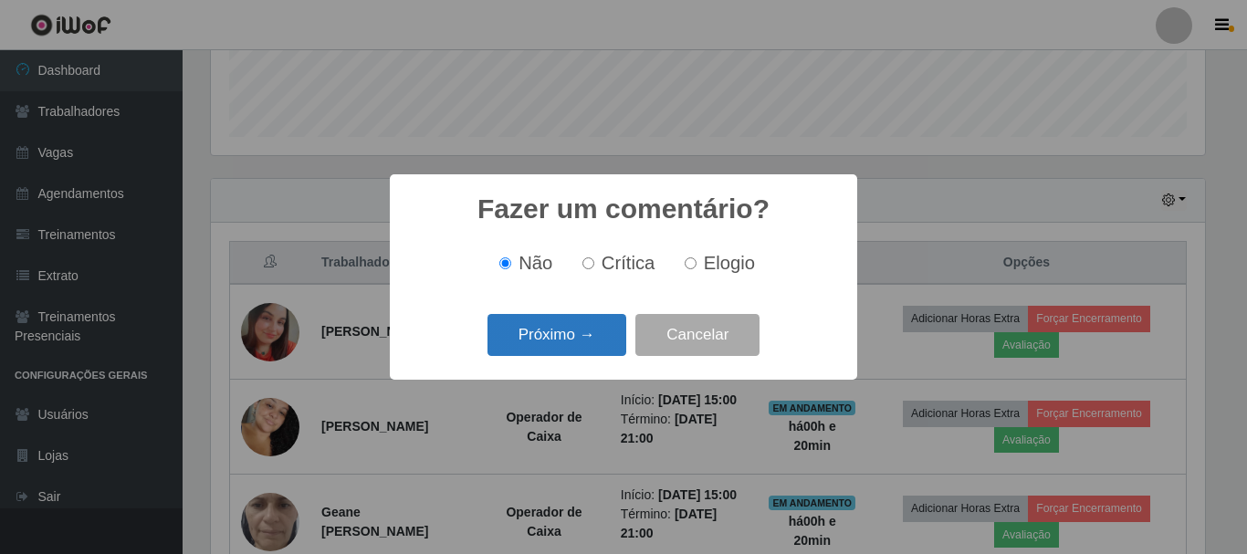
click at [617, 335] on button "Próximo →" at bounding box center [557, 335] width 139 height 43
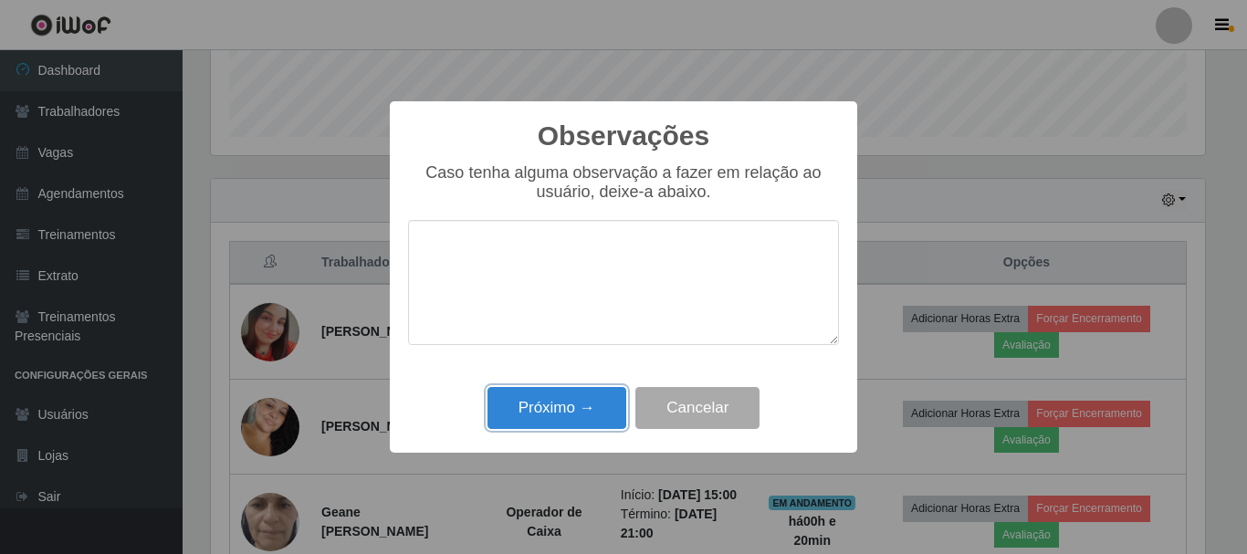
drag, startPoint x: 562, startPoint y: 416, endPoint x: 563, endPoint y: 406, distance: 10.1
click at [562, 416] on button "Próximo →" at bounding box center [557, 408] width 139 height 43
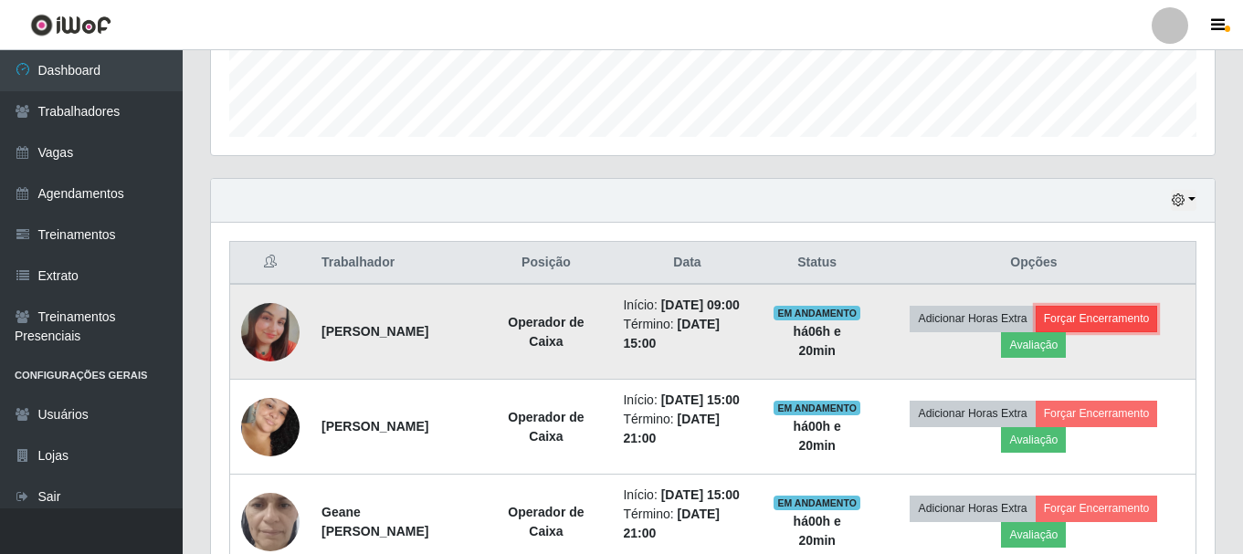
click at [1089, 327] on button "Forçar Encerramento" at bounding box center [1097, 319] width 122 height 26
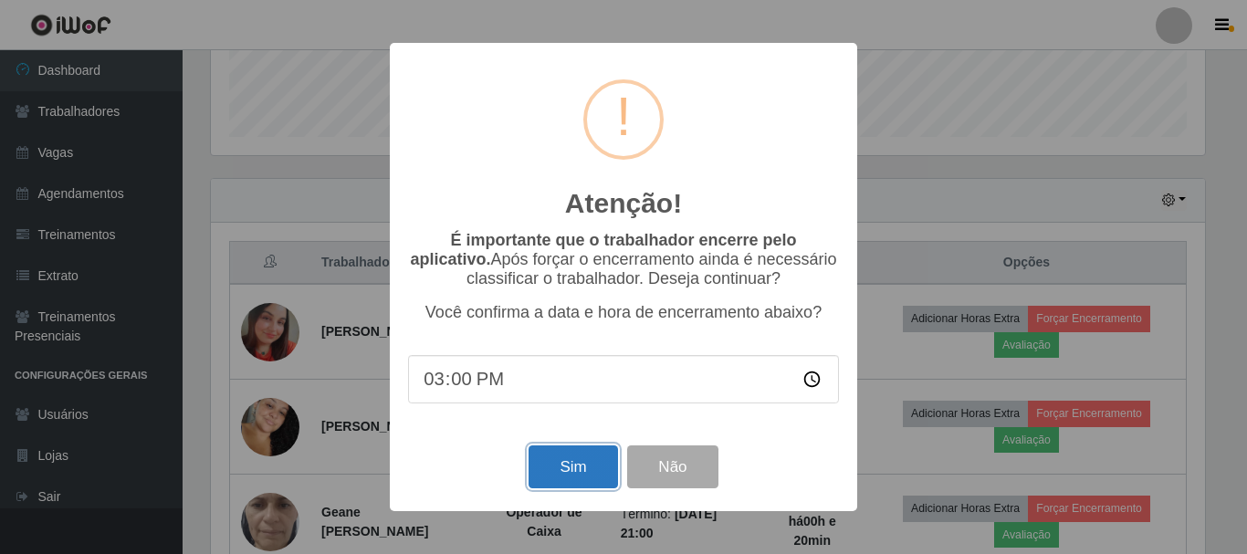
click at [582, 469] on button "Sim" at bounding box center [573, 467] width 89 height 43
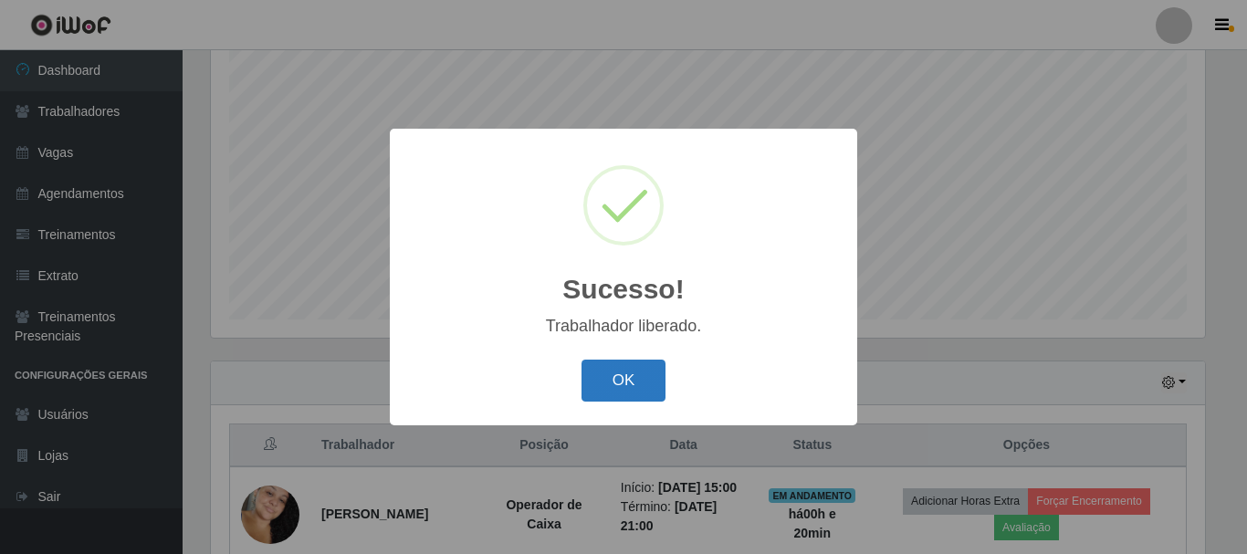
click at [625, 379] on button "OK" at bounding box center [624, 381] width 85 height 43
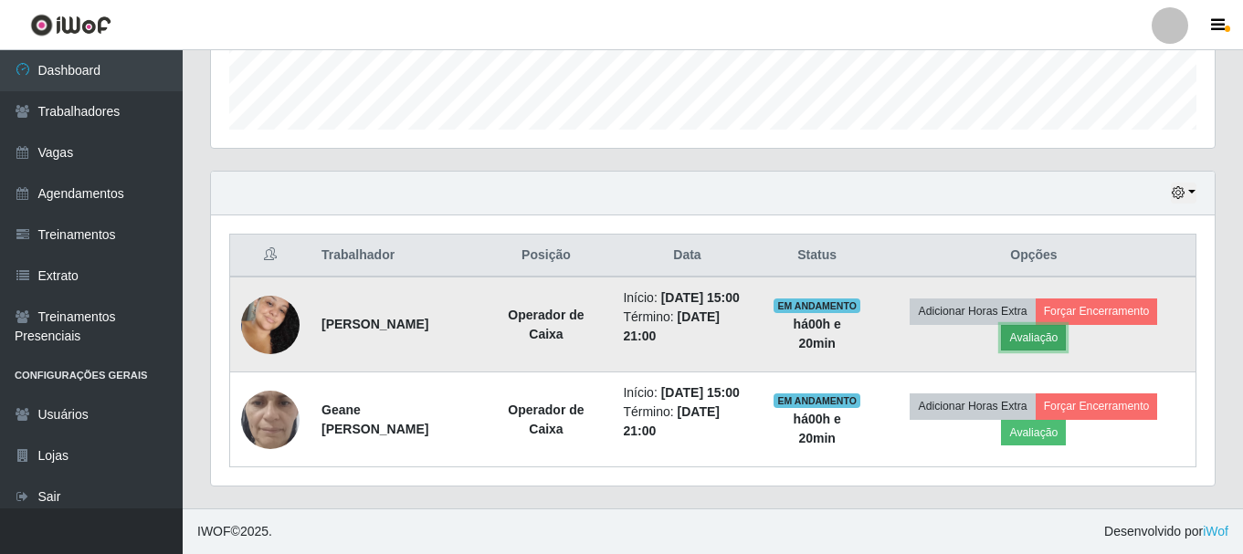
click at [1022, 334] on button "Avaliação" at bounding box center [1033, 338] width 65 height 26
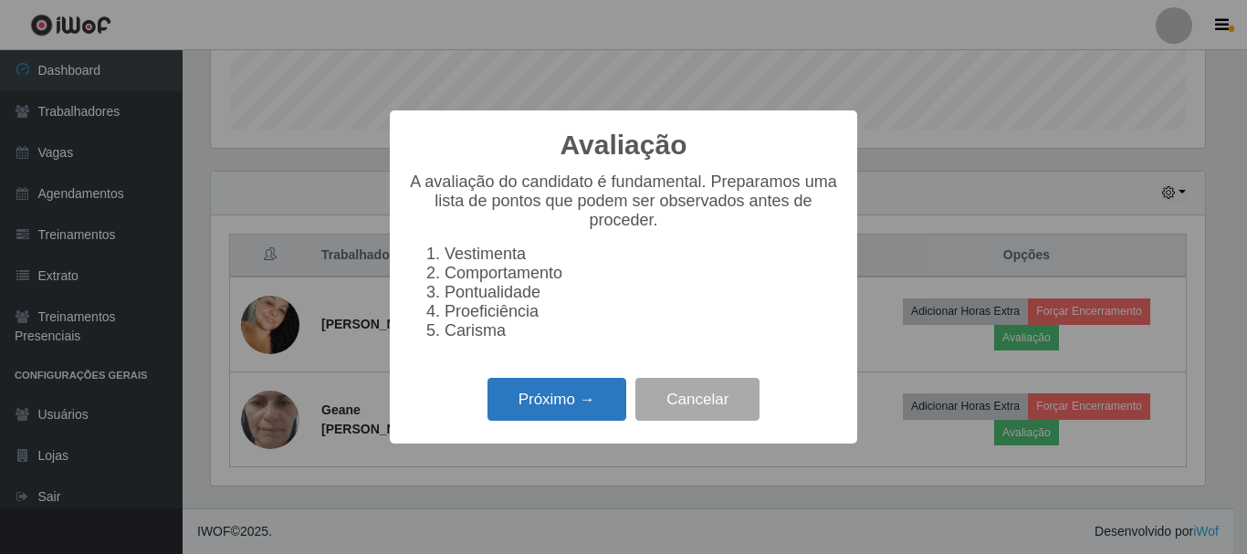
click at [564, 410] on button "Próximo →" at bounding box center [557, 399] width 139 height 43
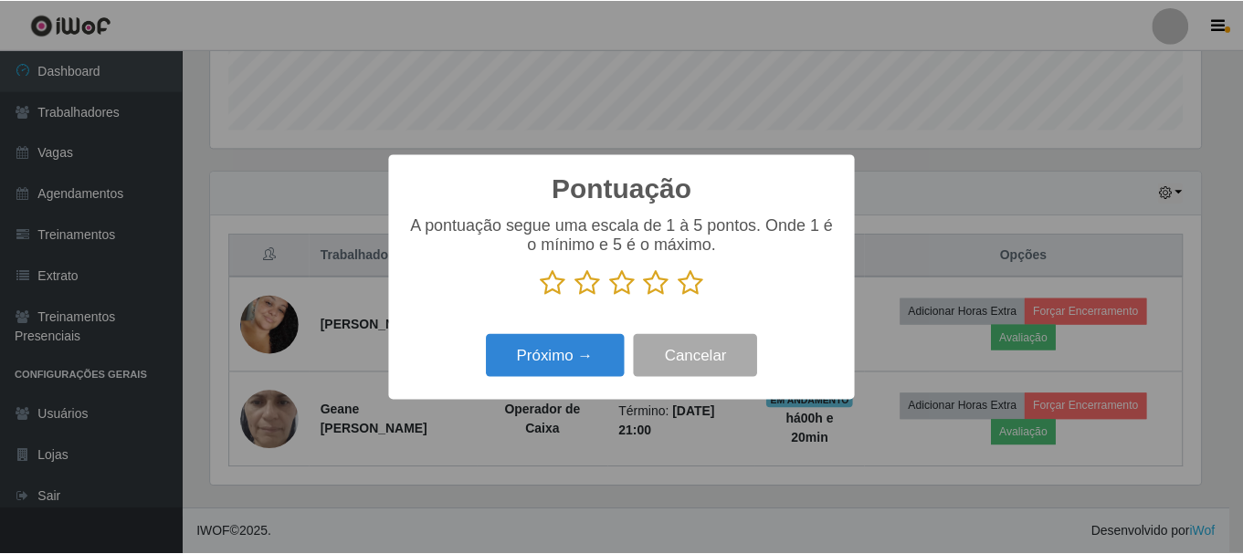
scroll to position [912865, 912249]
click at [963, 199] on div "Pontuação × A pontuação segue uma escala de 1 à 5 pontos. Onde 1 é o mínimo e 5…" at bounding box center [623, 277] width 1247 height 554
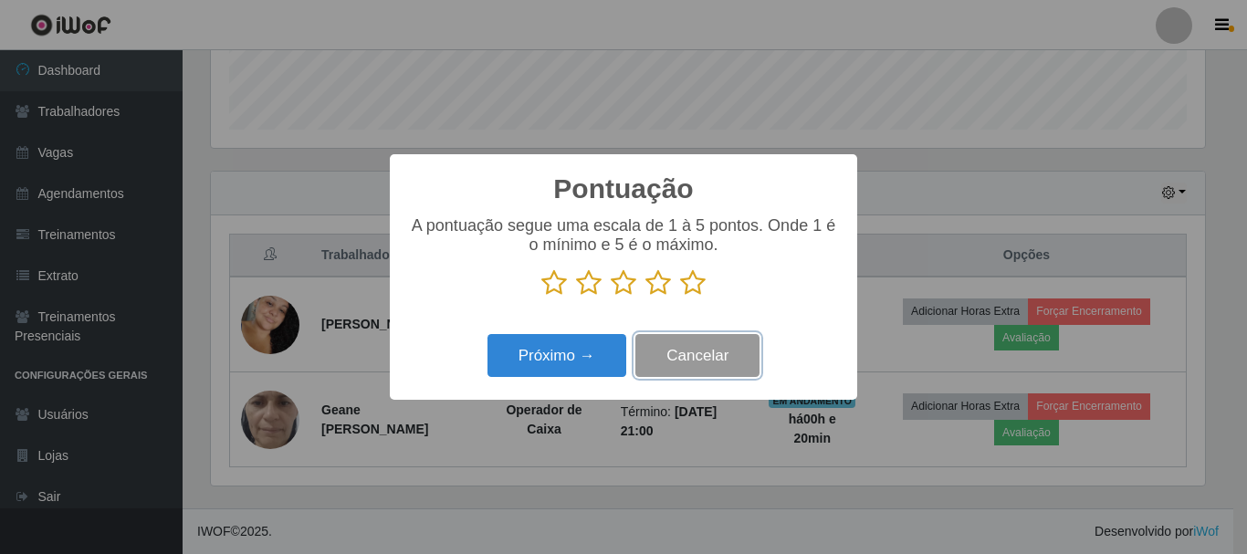
click at [661, 374] on button "Cancelar" at bounding box center [698, 355] width 124 height 43
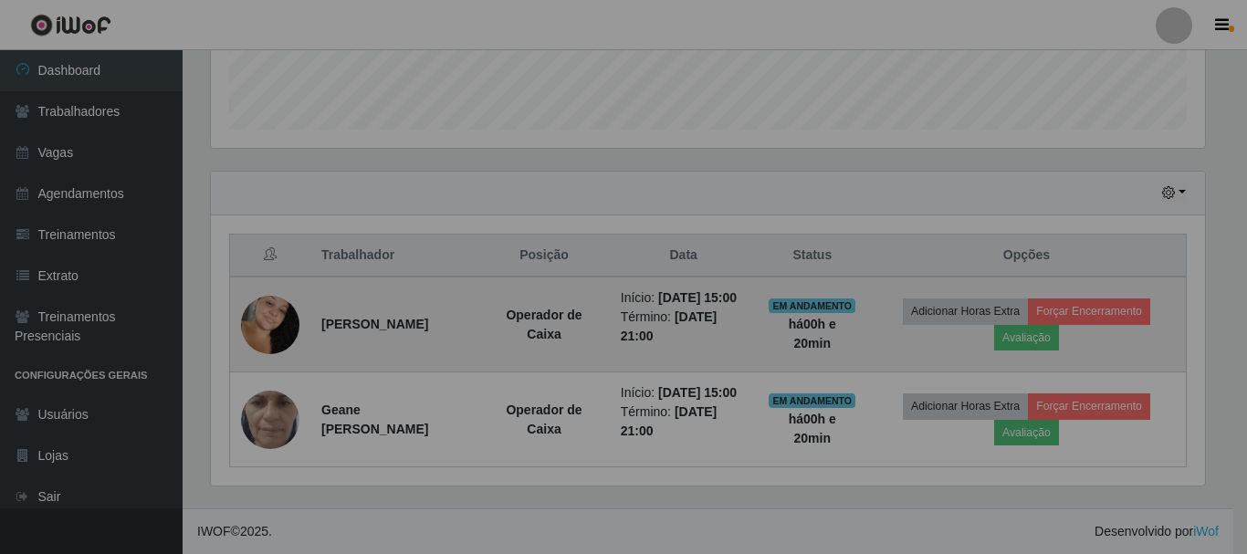
click at [663, 373] on div "Pontuação × A pontuação segue uma escala de 1 à 5 pontos. Onde 1 é o mínimo e 5…" at bounding box center [623, 277] width 1247 height 554
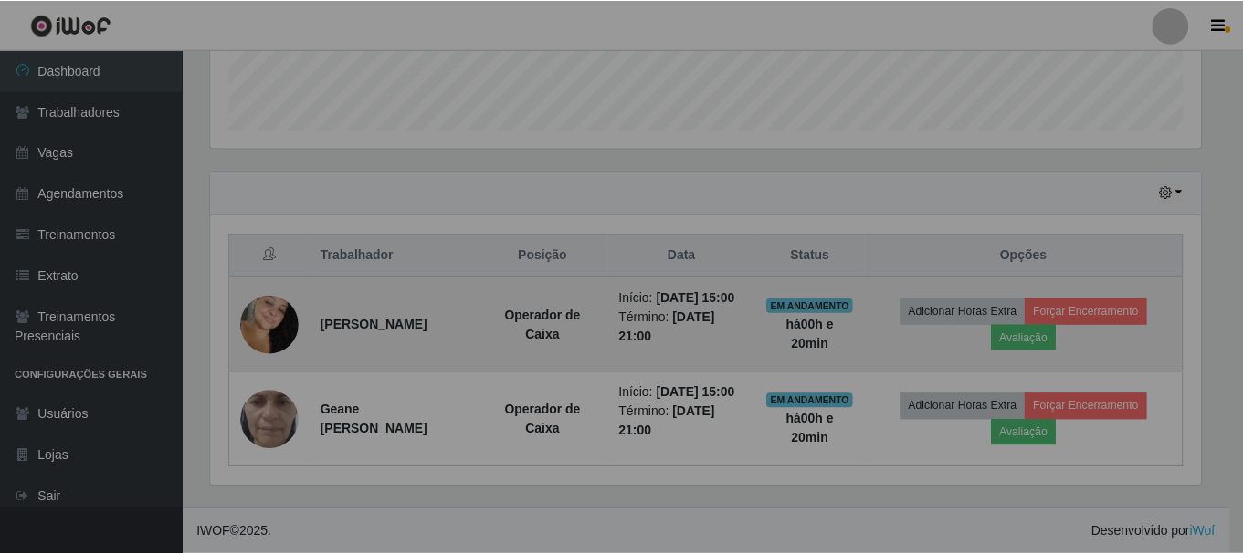
scroll to position [379, 1004]
